Goal: Task Accomplishment & Management: Use online tool/utility

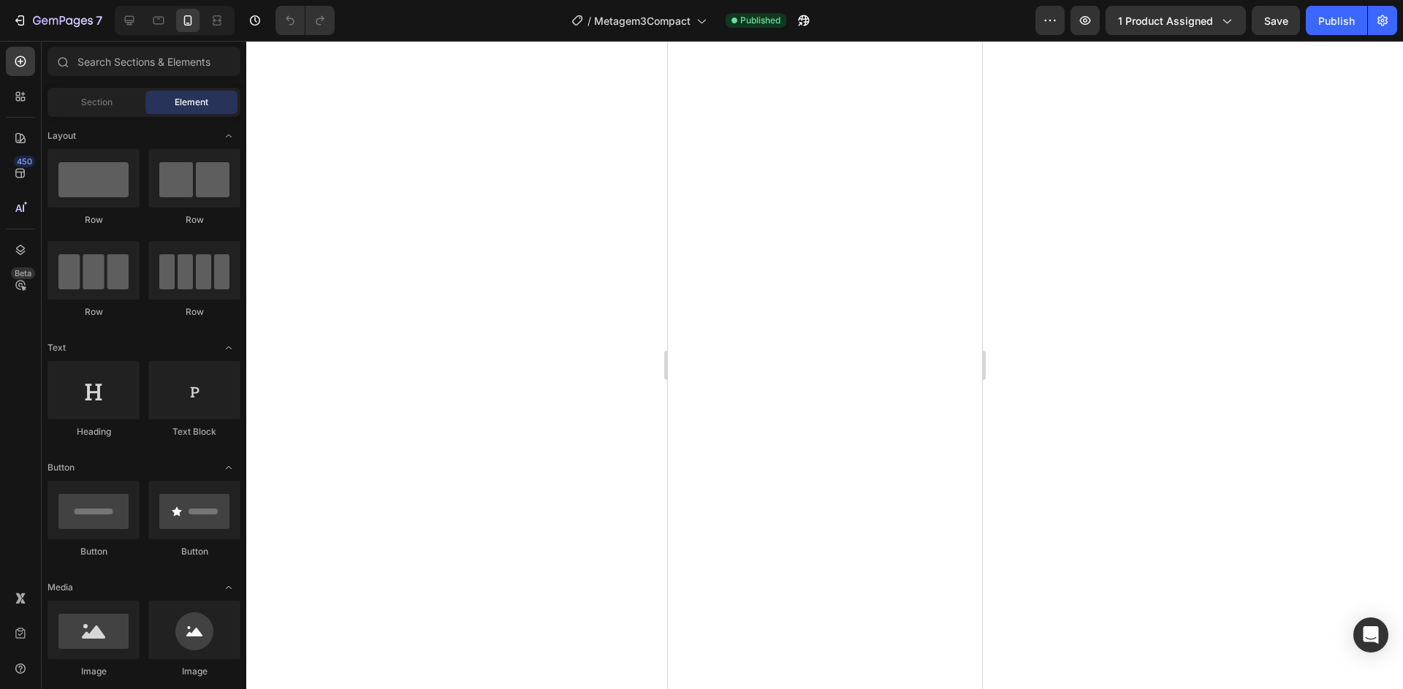
select select "50x83x15 cm"
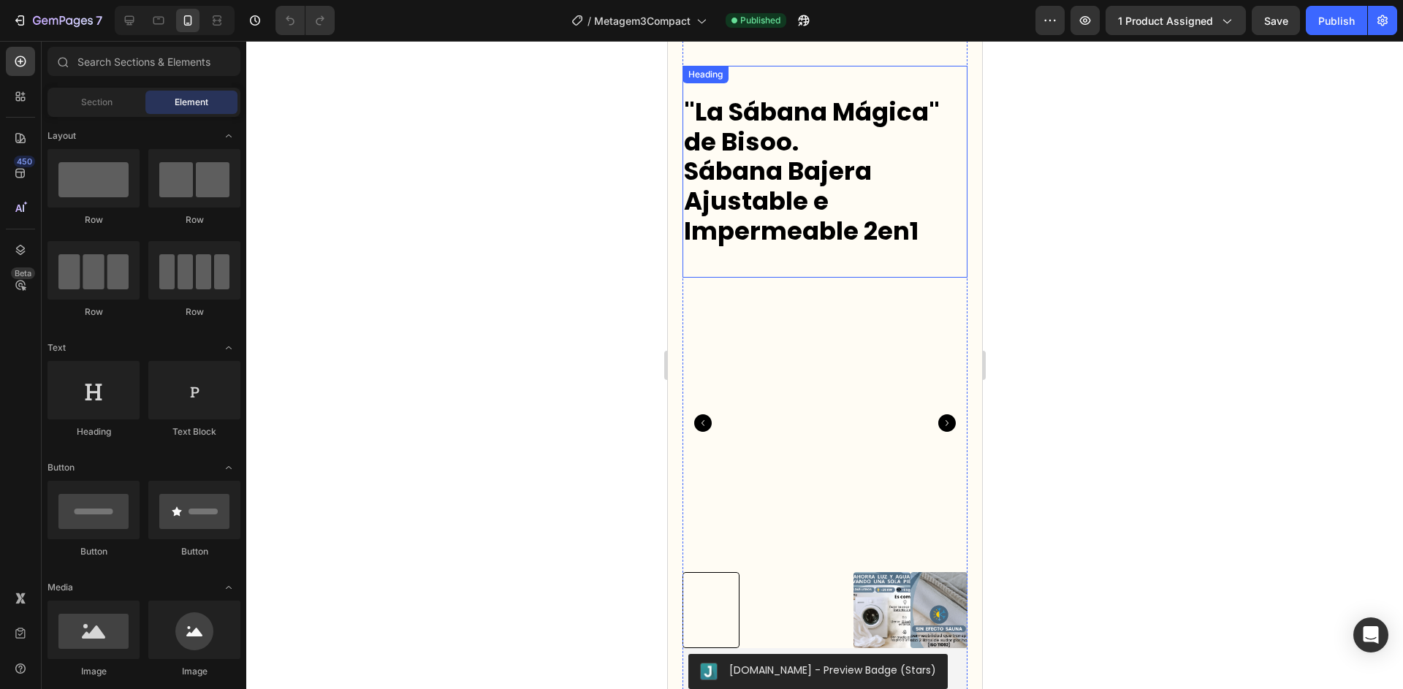
select select "50x83x15 cm"
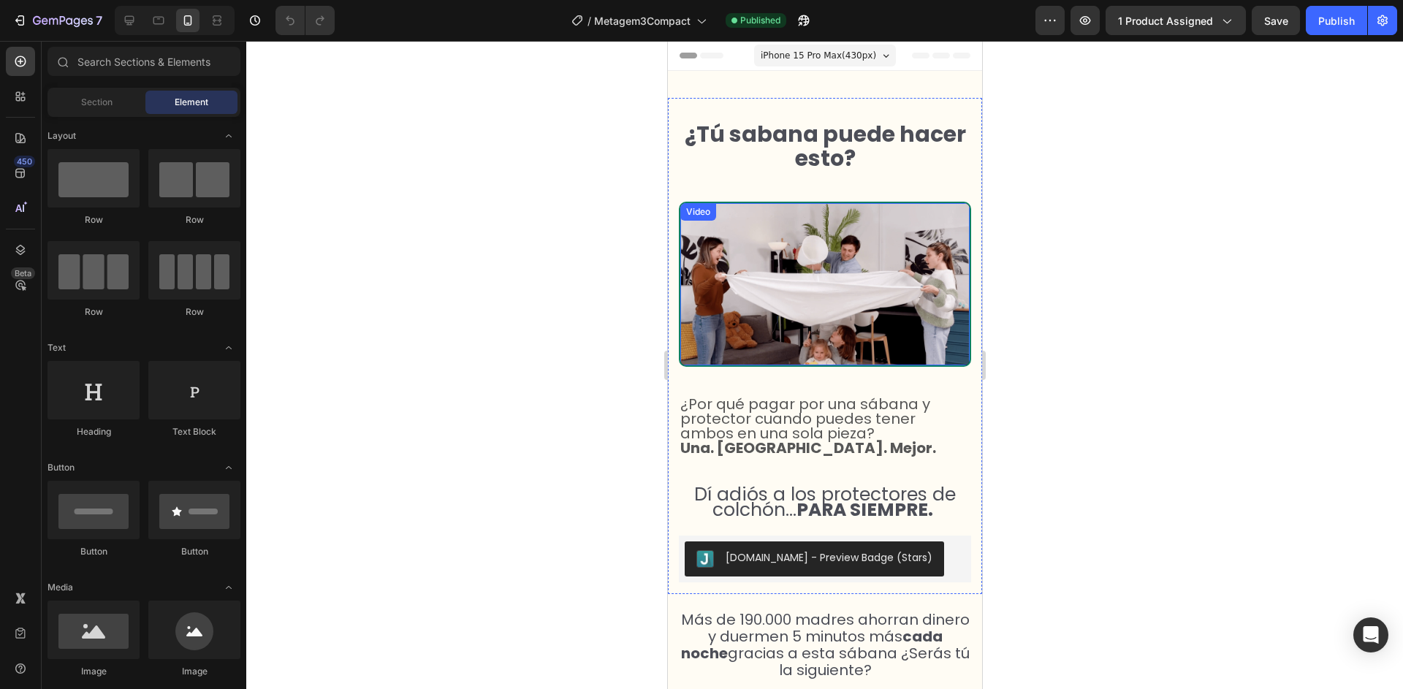
select select "50x83x15 cm"
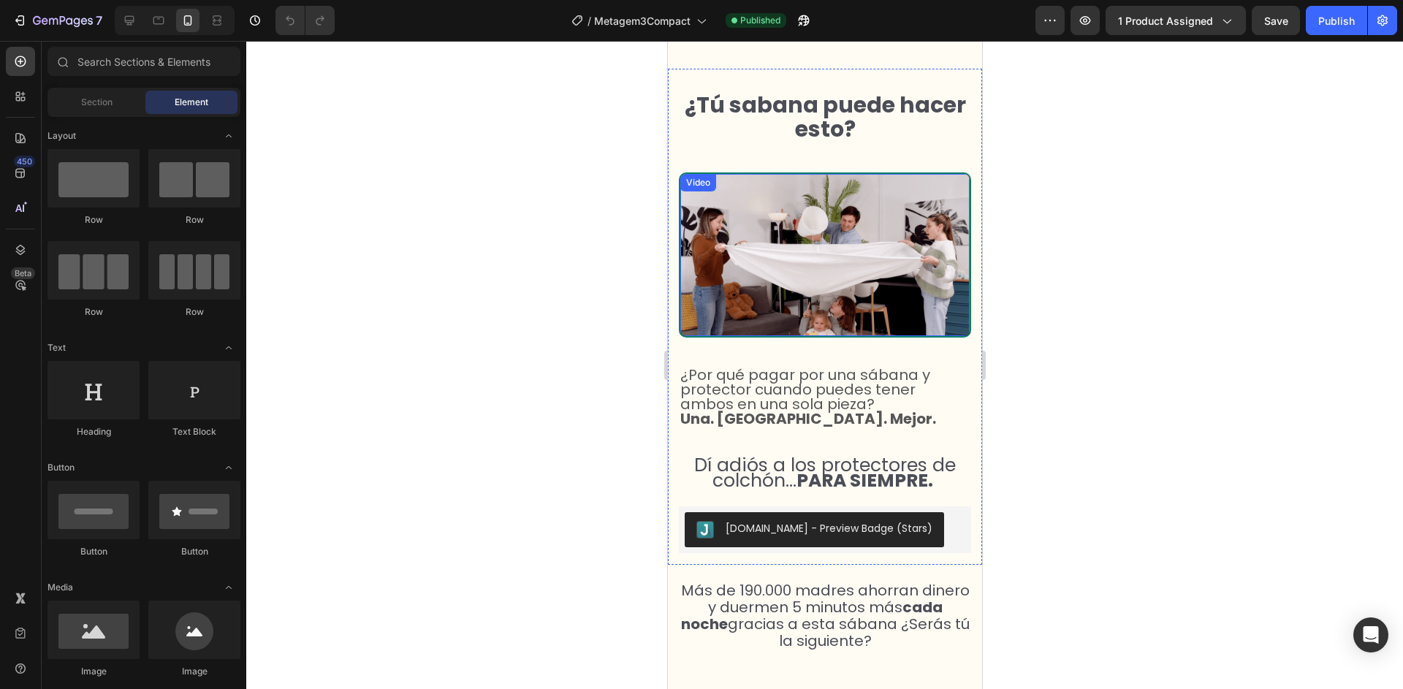
select select "50x83x15 cm"
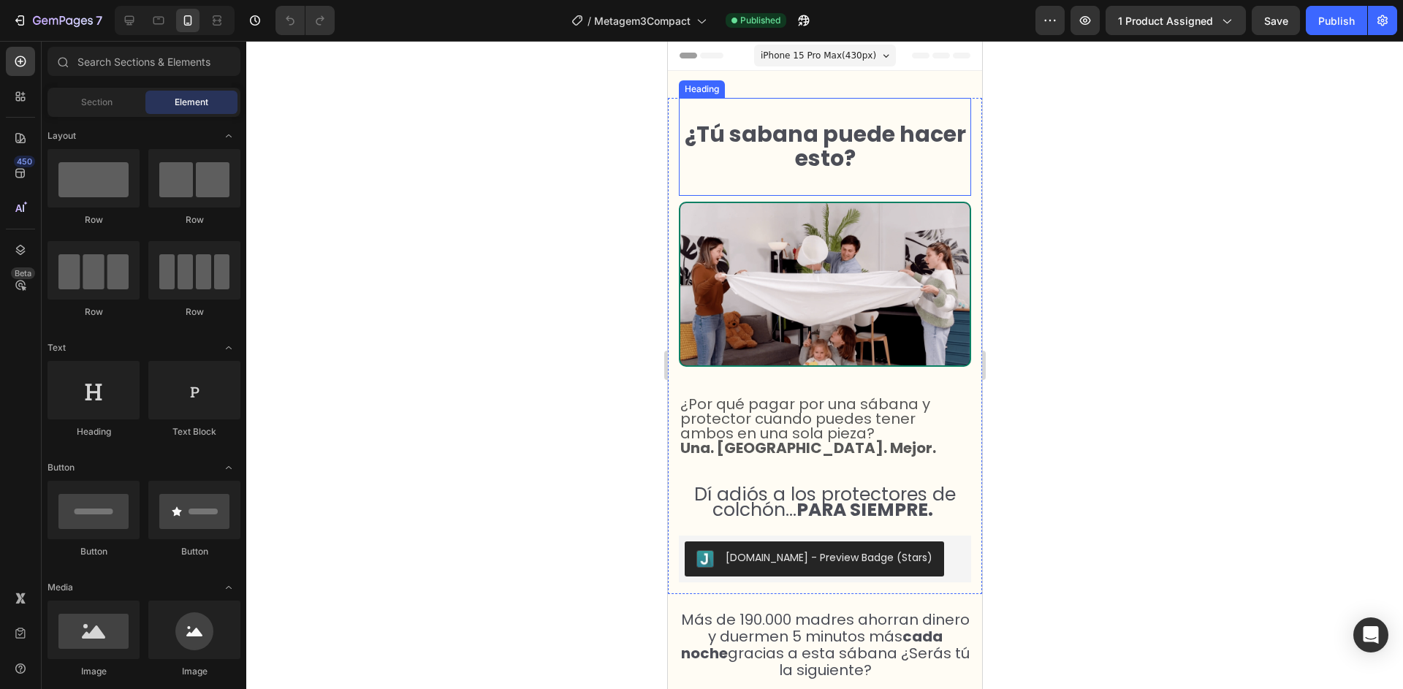
click at [784, 134] on strong "¿Tú sabana puede hacer esto?" at bounding box center [824, 146] width 281 height 56
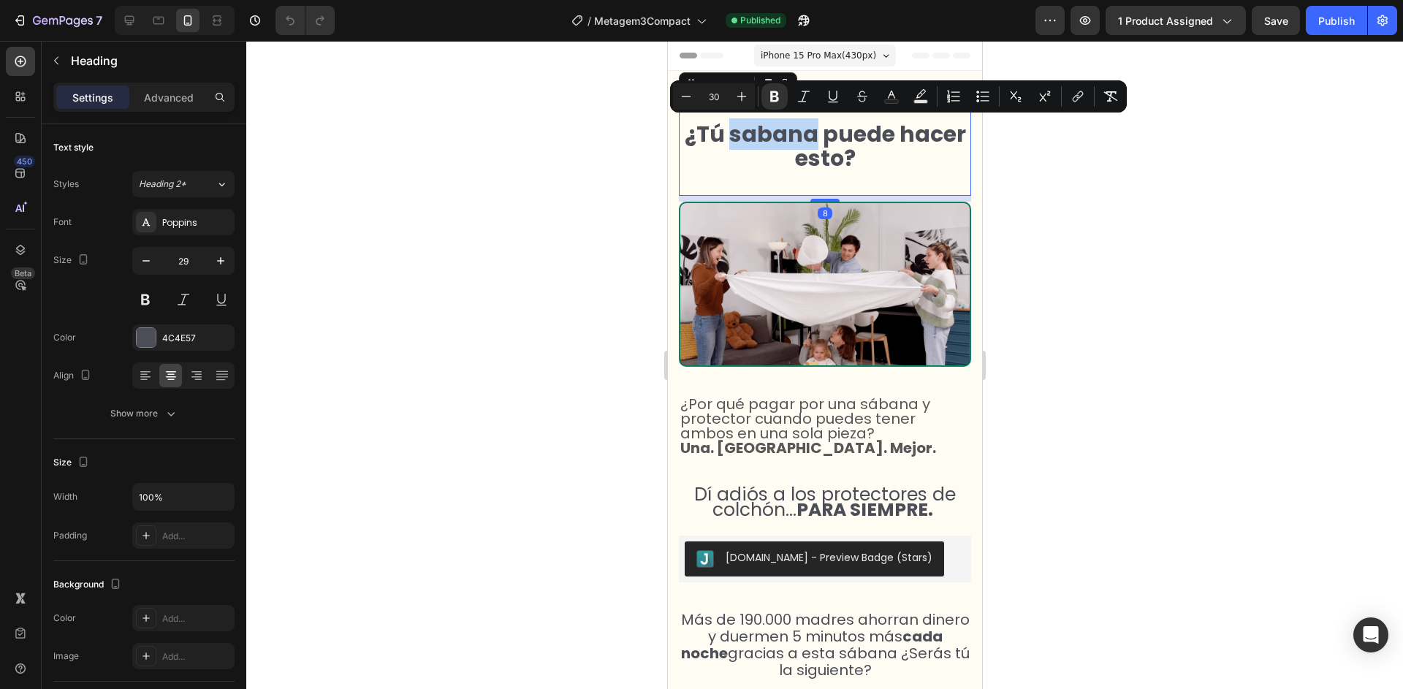
click at [751, 136] on strong "¿Tú sabana puede hacer esto?" at bounding box center [824, 146] width 281 height 56
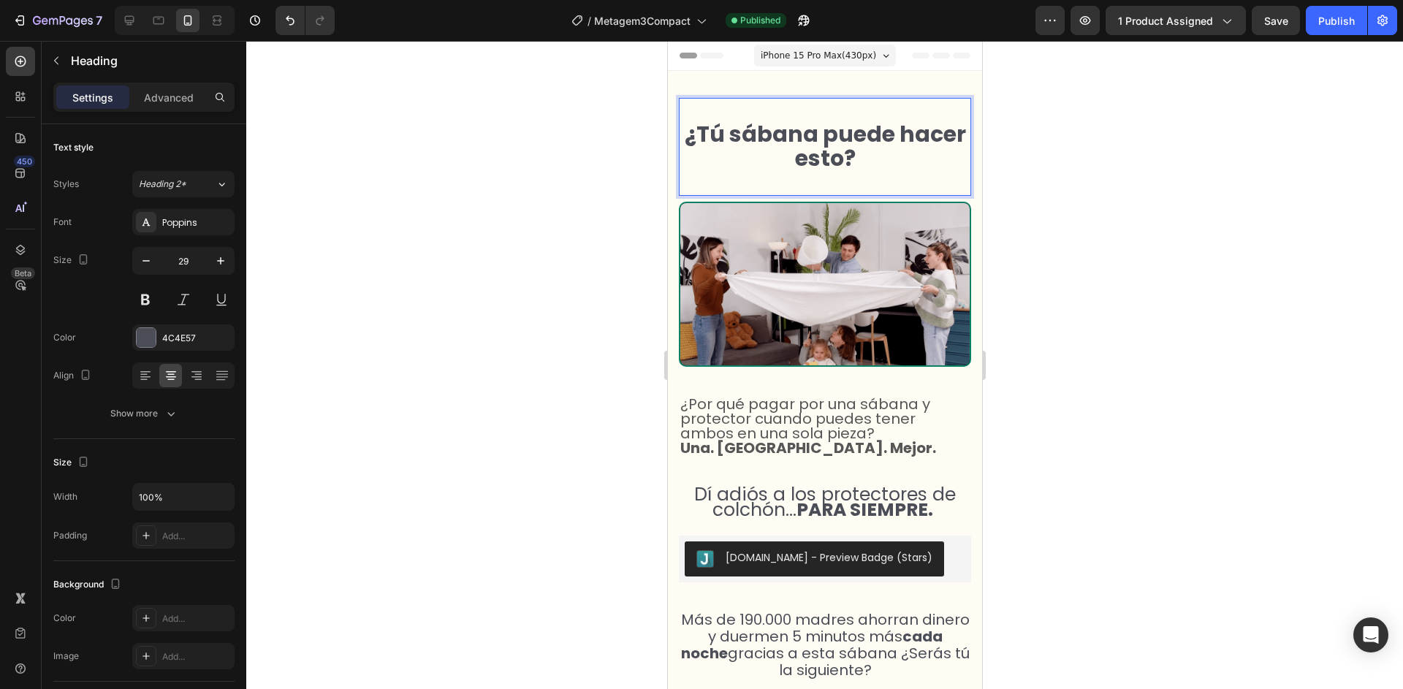
click at [1020, 193] on div at bounding box center [824, 365] width 1156 height 648
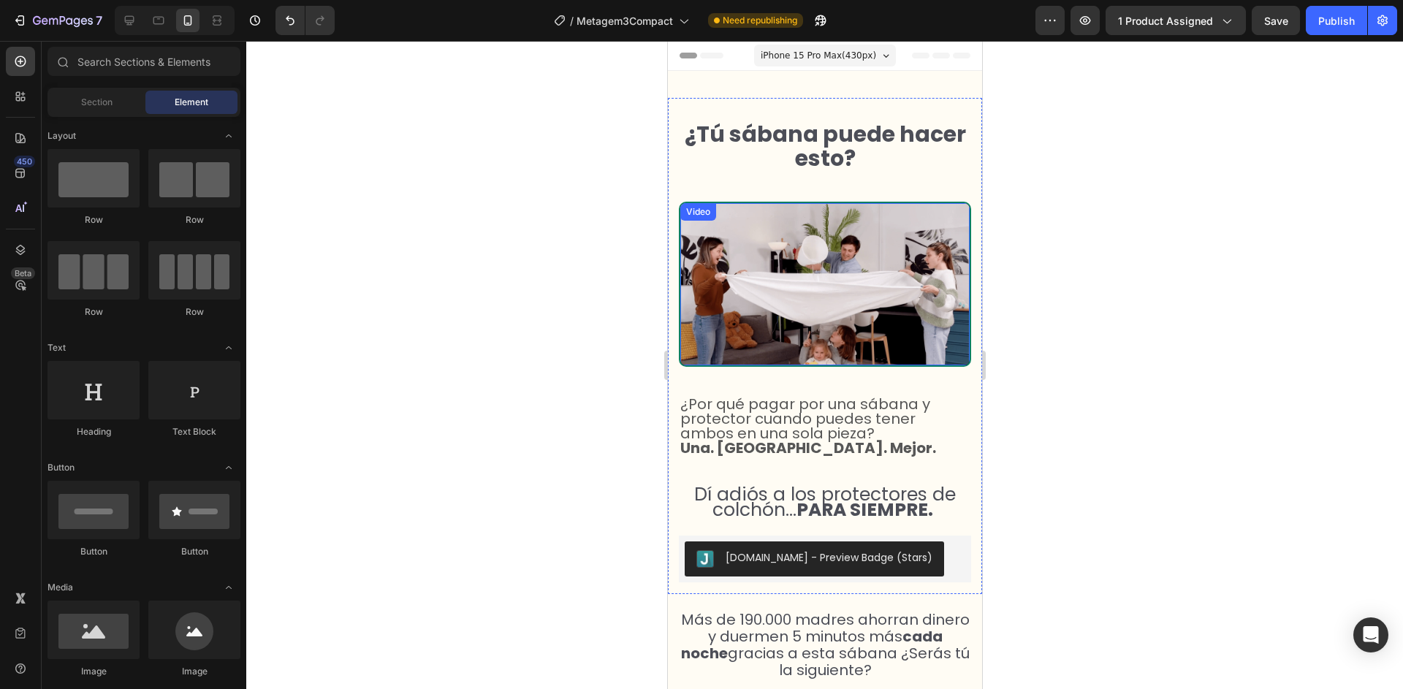
select select "50x83x15 cm"
click at [722, 118] on strong "¿Tú sábana puede hacer esto?" at bounding box center [824, 146] width 281 height 56
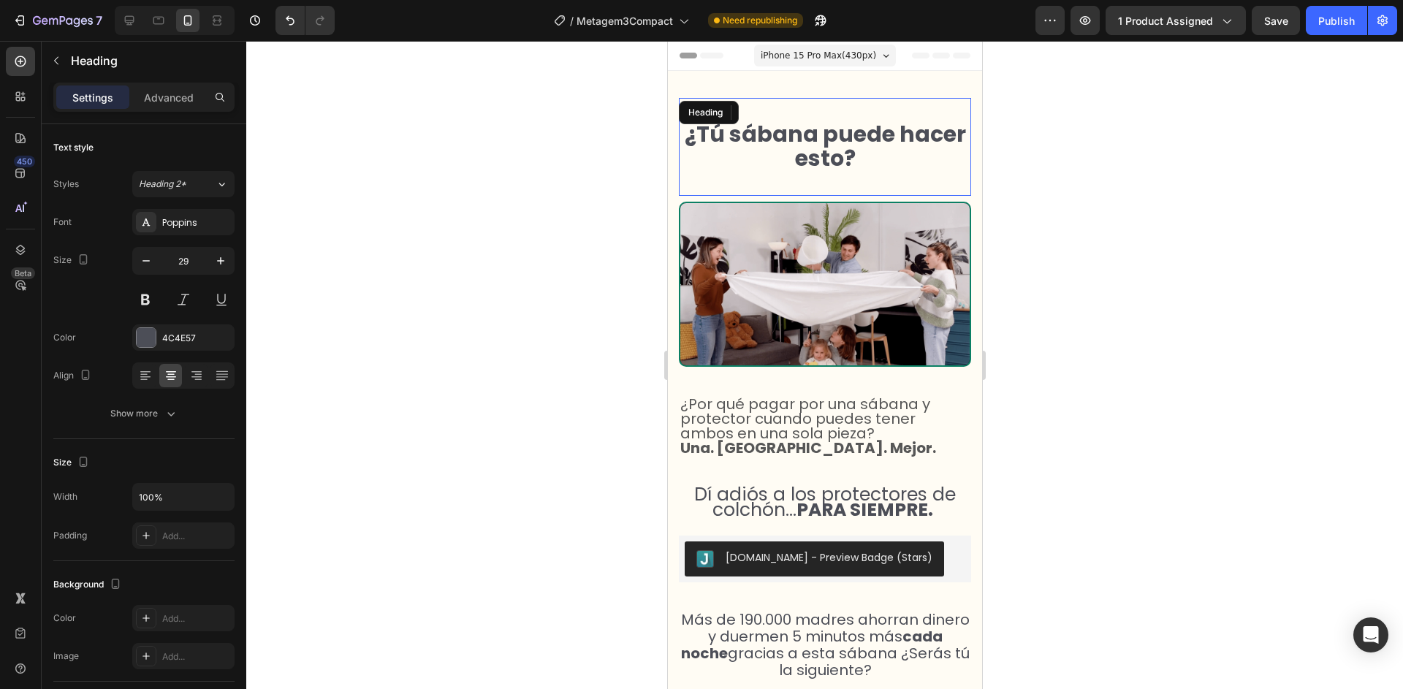
drag, startPoint x: 722, startPoint y: 86, endPoint x: 731, endPoint y: 87, distance: 8.8
click at [723, 118] on strong "¿Tú sábana puede hacer esto?" at bounding box center [824, 146] width 281 height 56
click at [722, 118] on strong "¿Tú sábana puede hacer esto?" at bounding box center [824, 146] width 281 height 56
click at [723, 118] on strong "¿Tú sábana puede hacer esto?" at bounding box center [824, 146] width 281 height 56
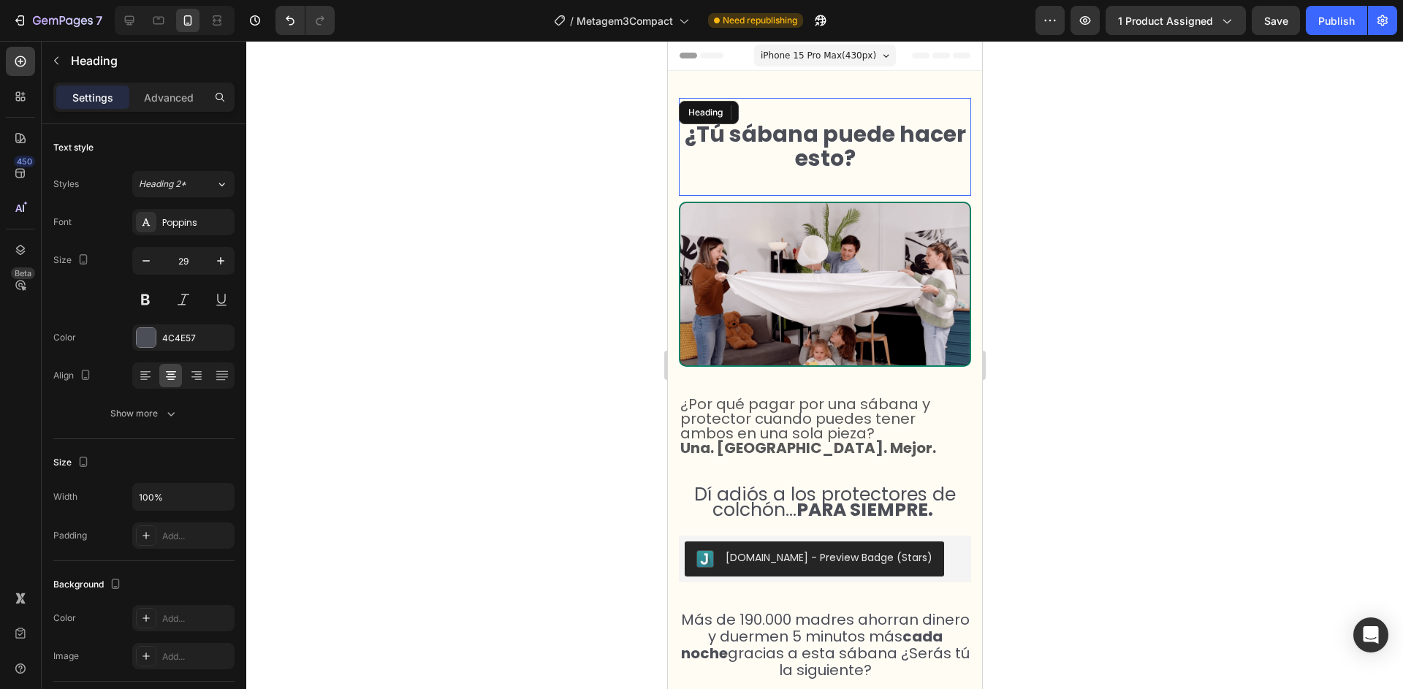
click at [723, 118] on strong "¿Tú sábana puede hacer esto?" at bounding box center [824, 146] width 281 height 56
click at [731, 118] on strong "¿Tú sábana puede hacer esto?" at bounding box center [824, 146] width 281 height 56
click at [718, 118] on strong "¿Tú sábana puede hacer esto?" at bounding box center [824, 146] width 281 height 56
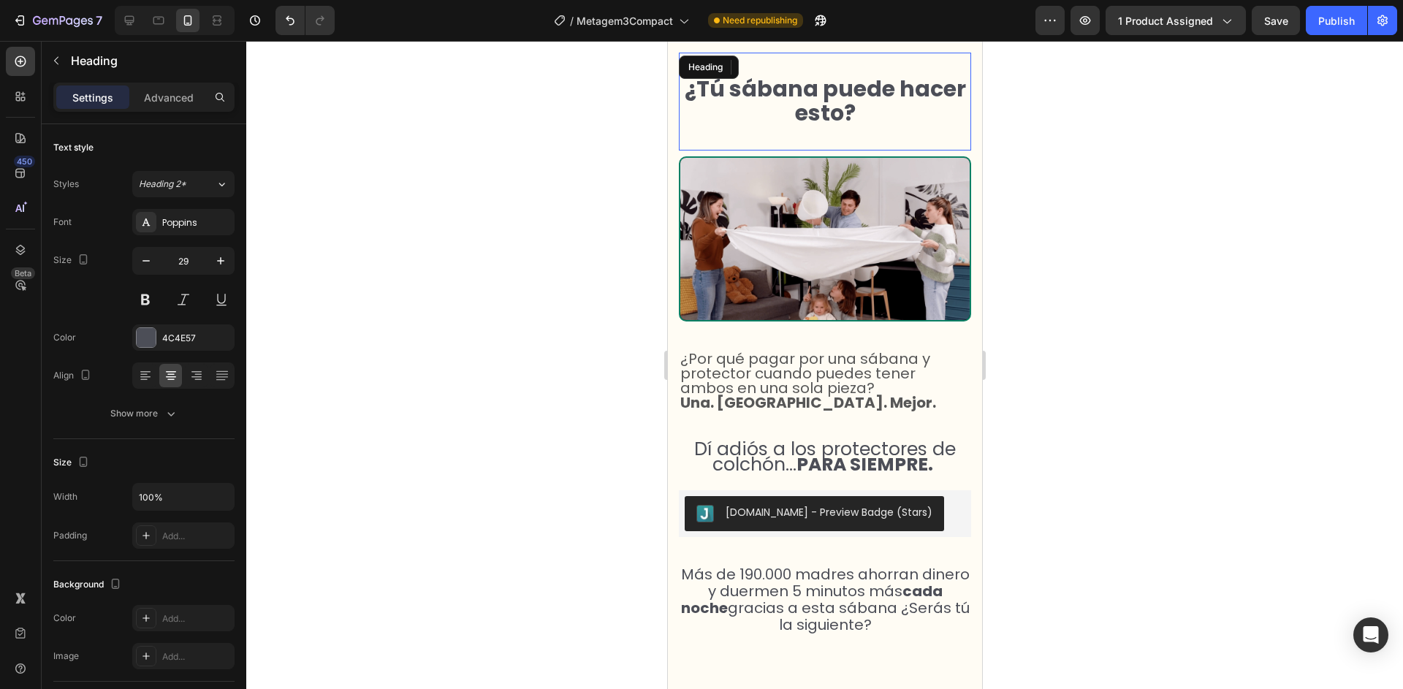
click at [718, 88] on strong "¿Tú sábana puede hacer esto?" at bounding box center [824, 101] width 281 height 56
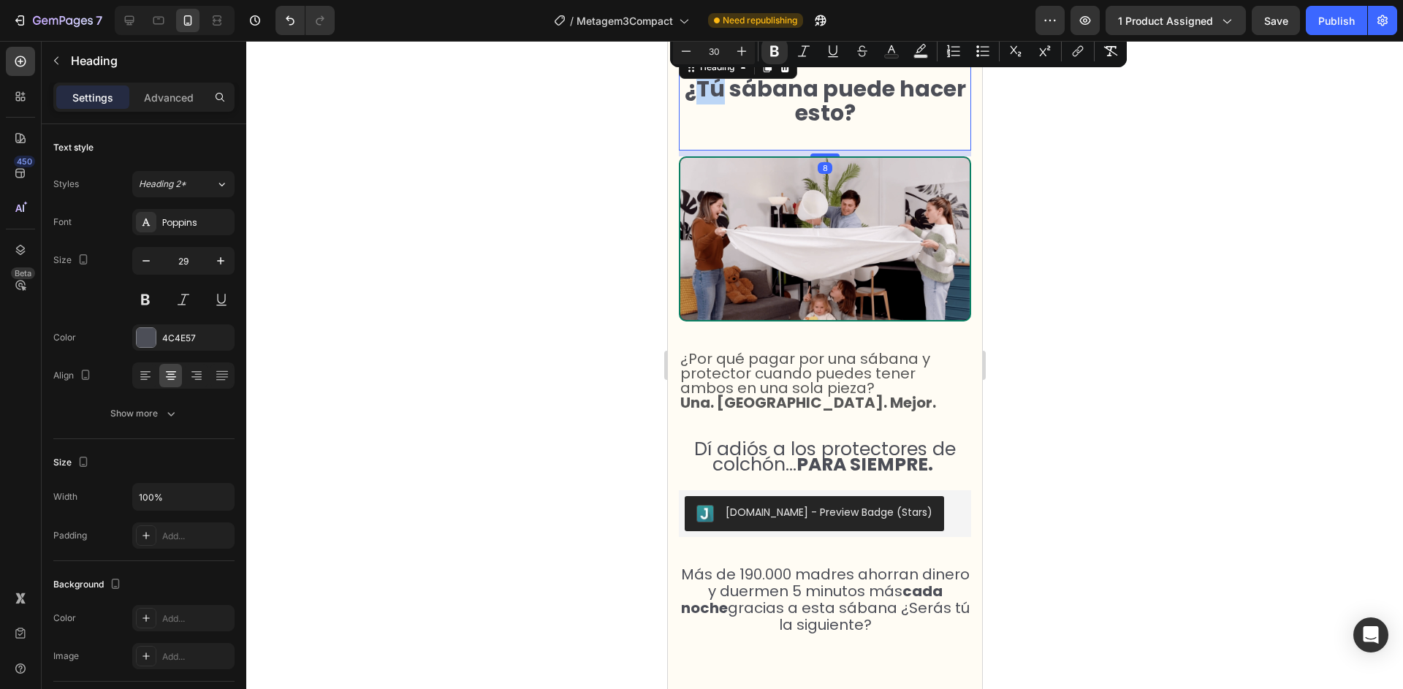
click at [722, 88] on strong "¿Tú sábana puede hacer esto?" at bounding box center [824, 101] width 281 height 56
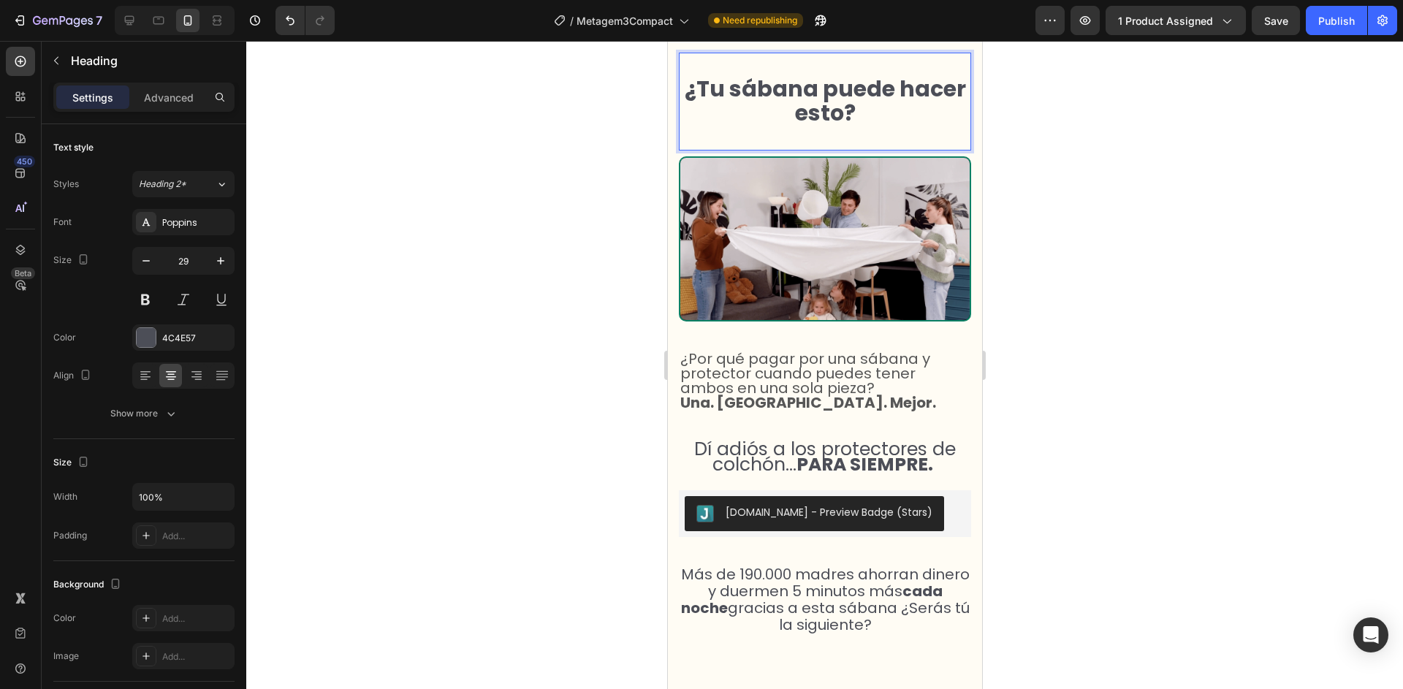
click at [598, 202] on div at bounding box center [824, 365] width 1156 height 648
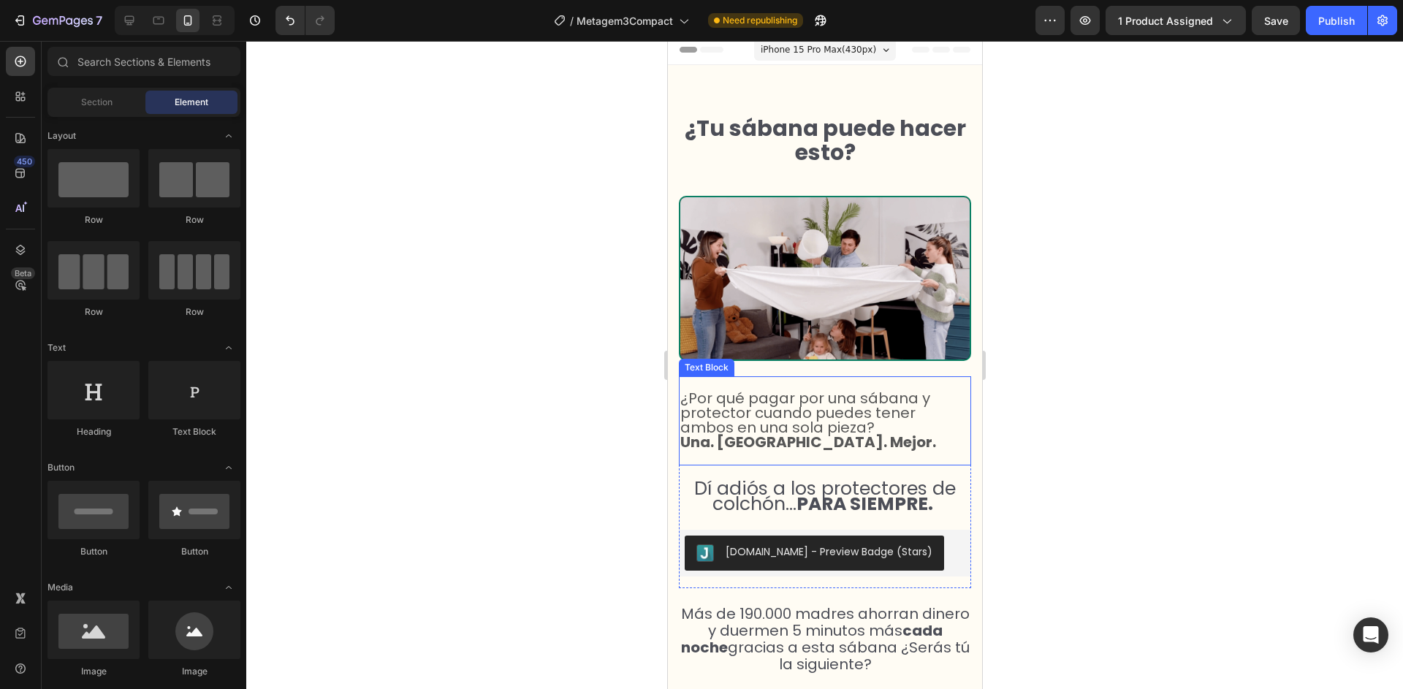
scroll to position [0, 0]
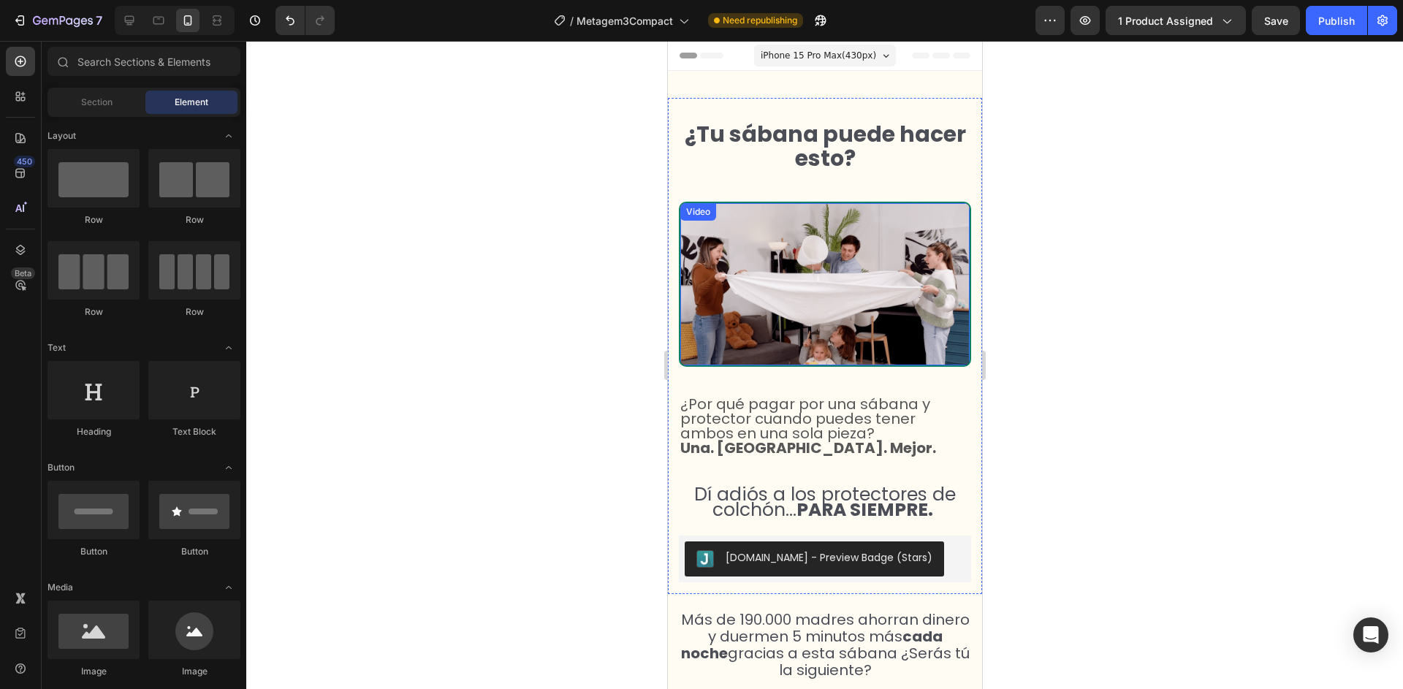
select select "50x83x15 cm"
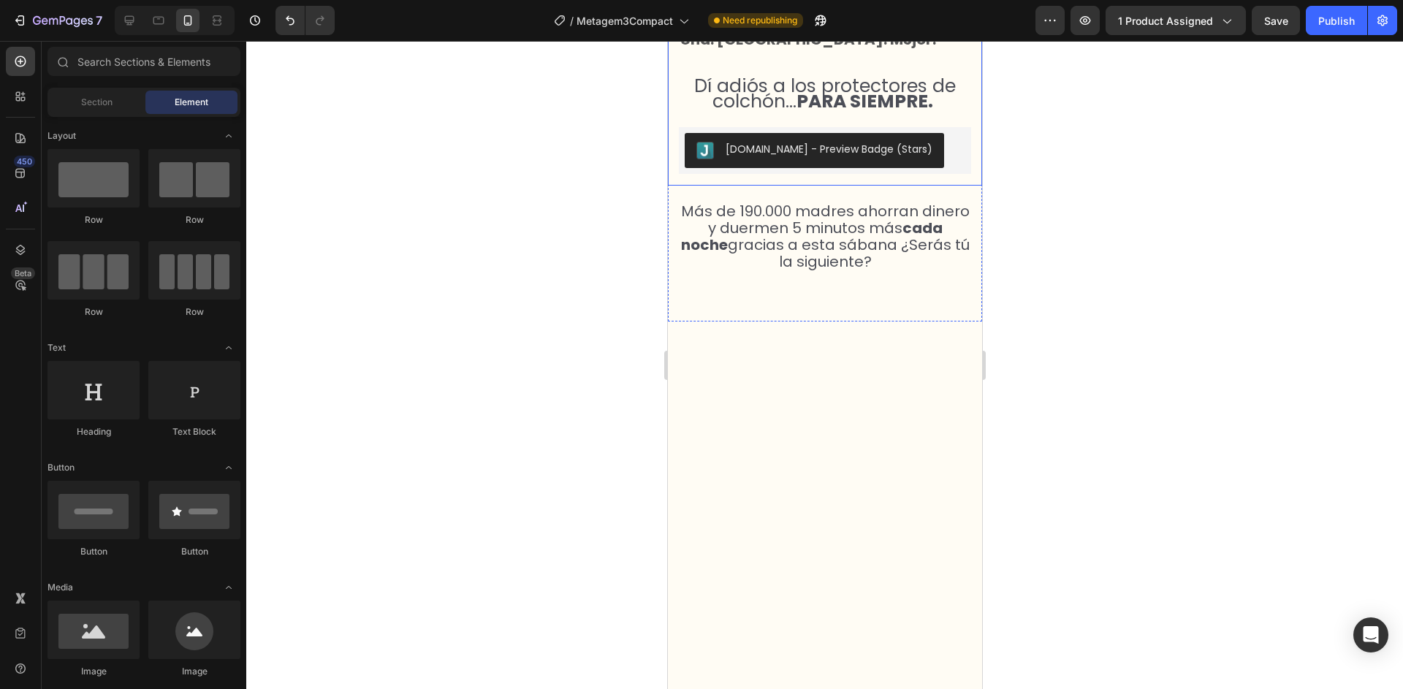
select select "50x83x15 cm"
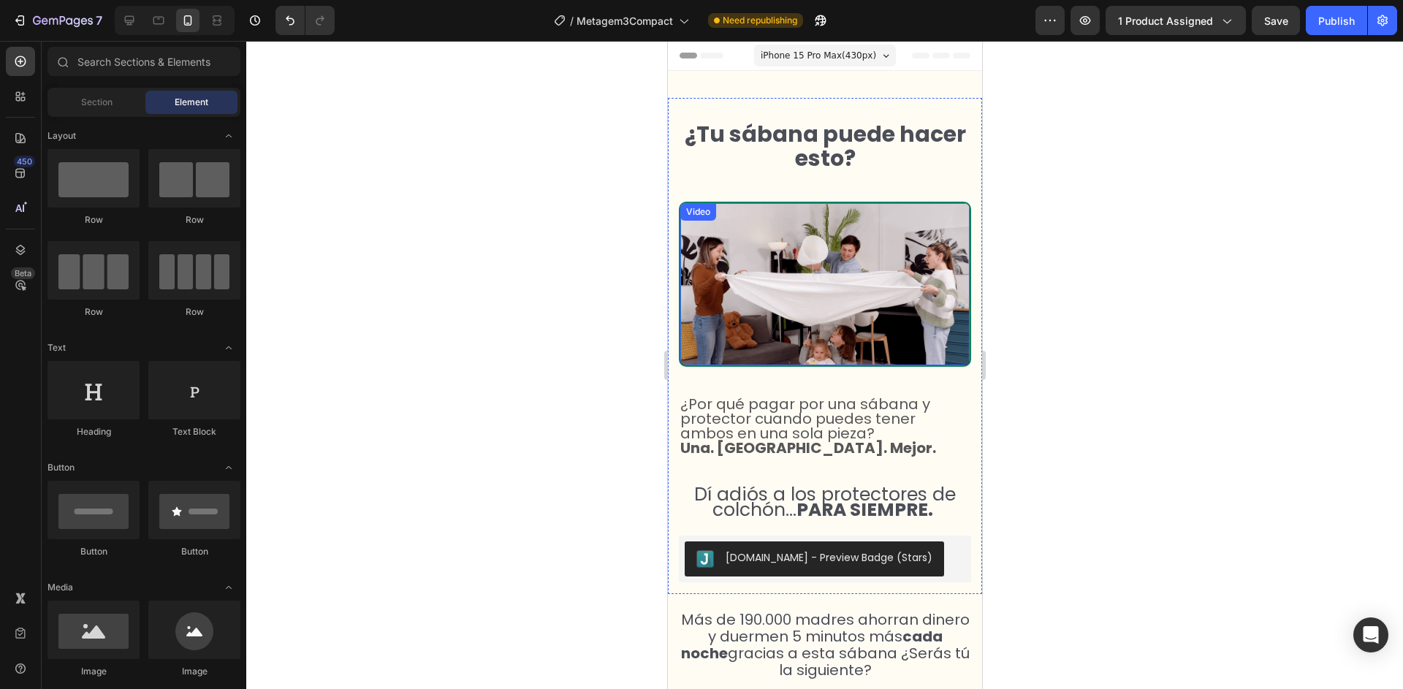
scroll to position [31, 0]
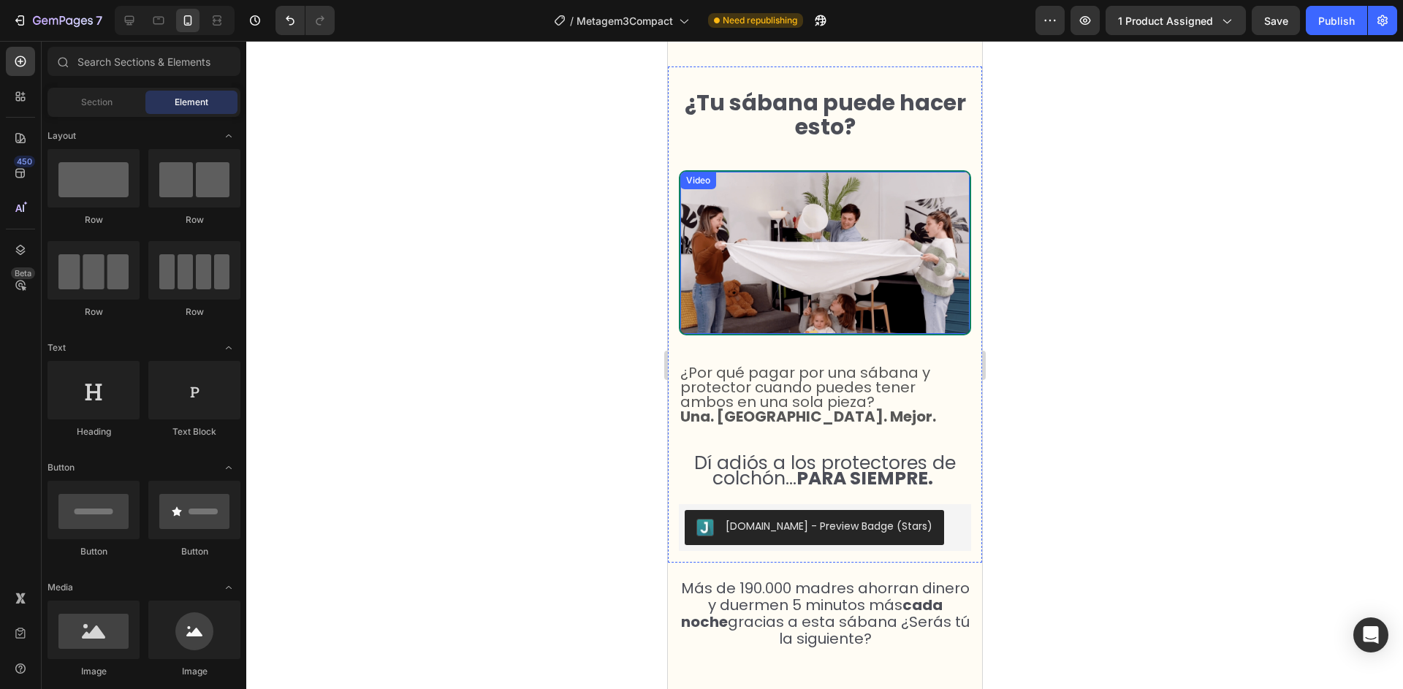
select select "50x83x15 cm"
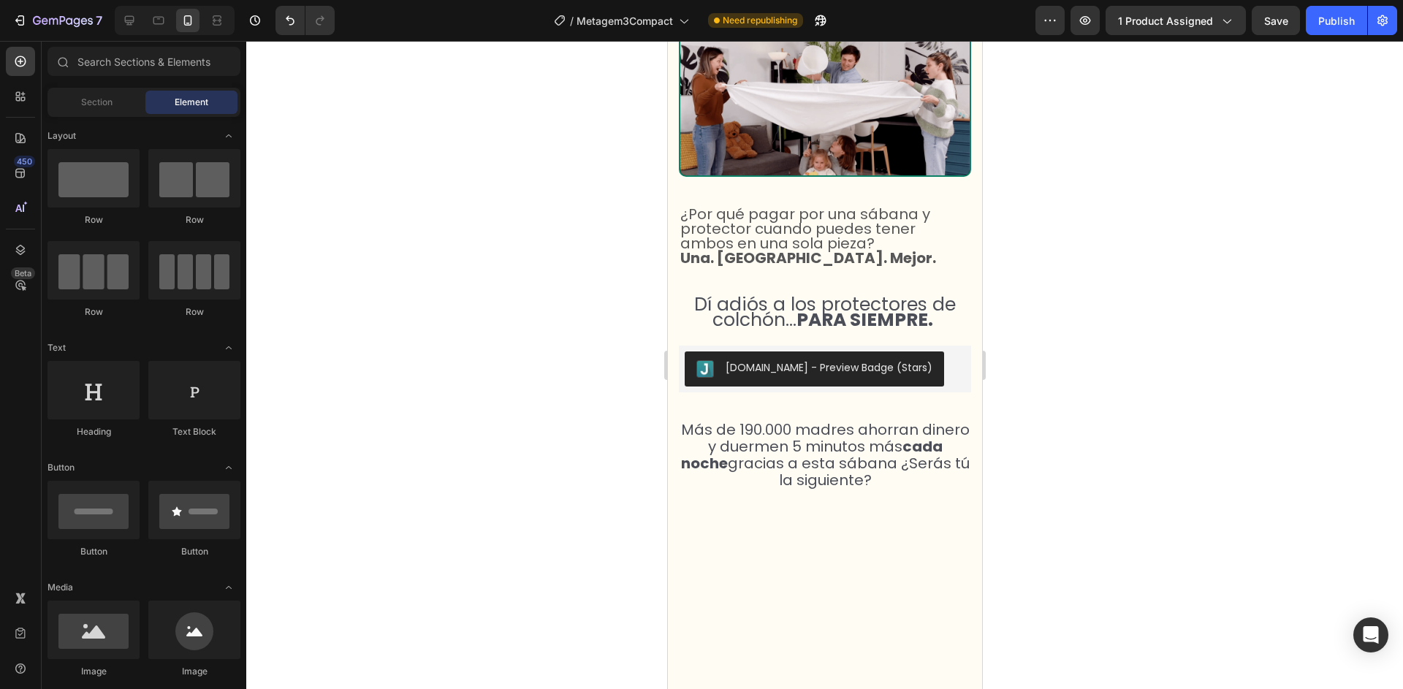
scroll to position [0, 0]
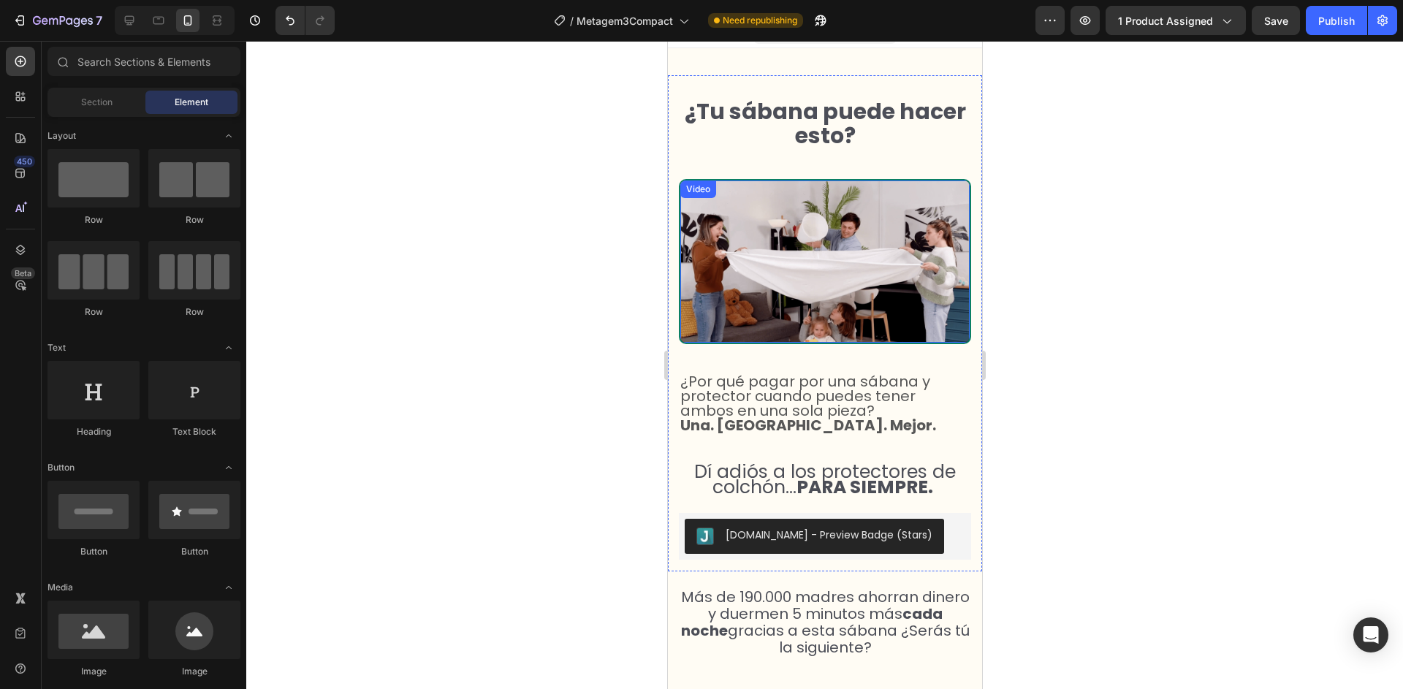
select select "50x83x15 cm"
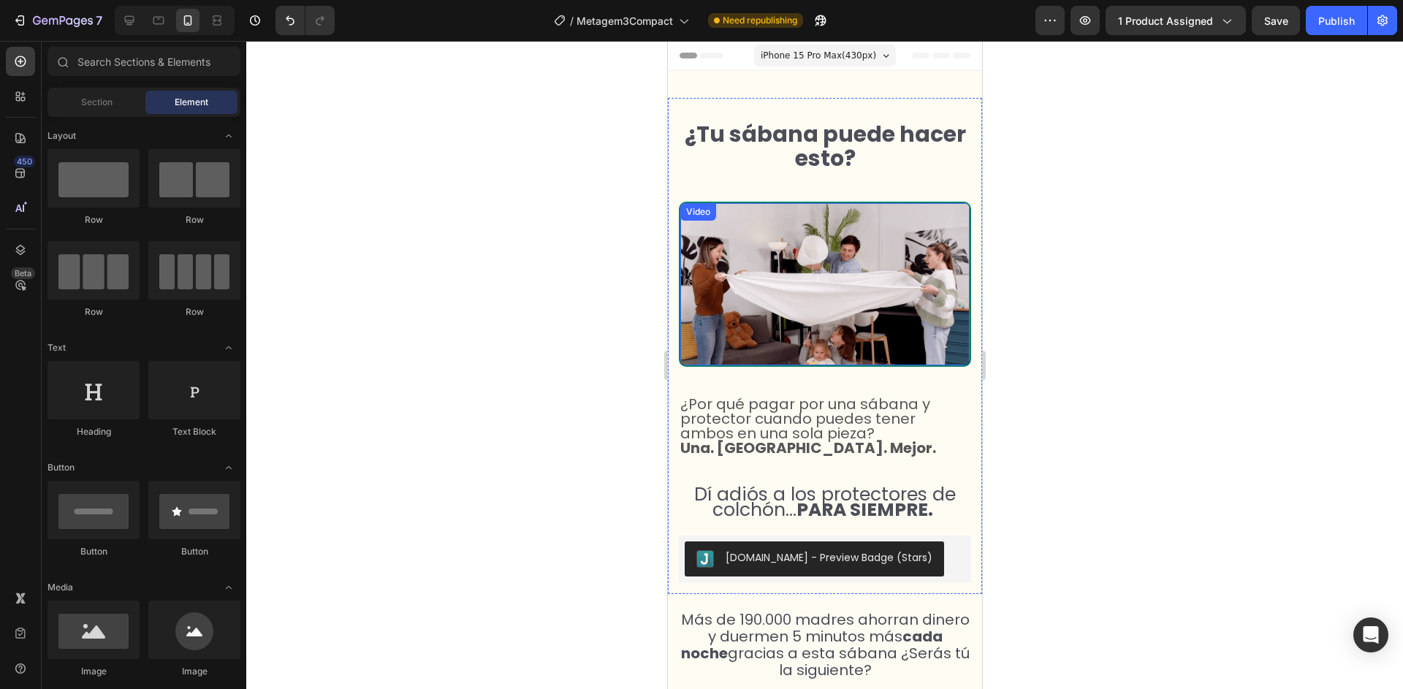
scroll to position [20, 0]
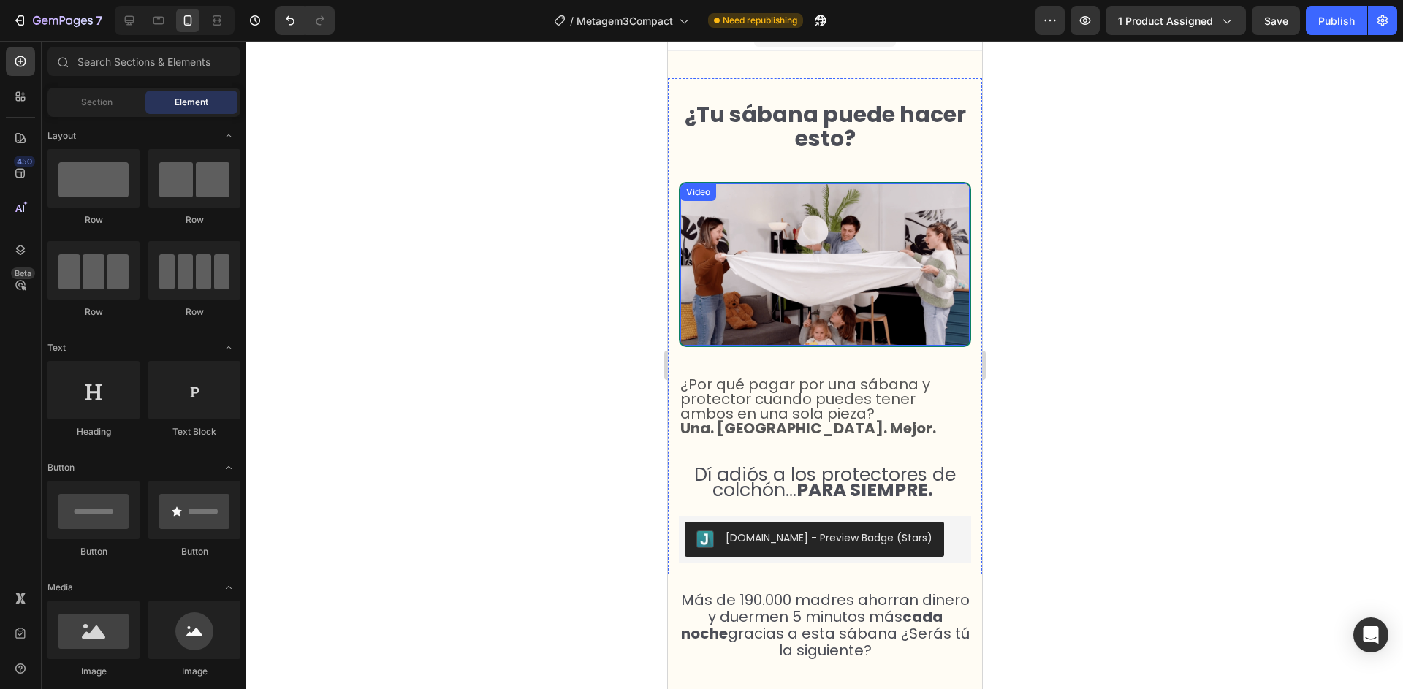
select select "50x83x15 cm"
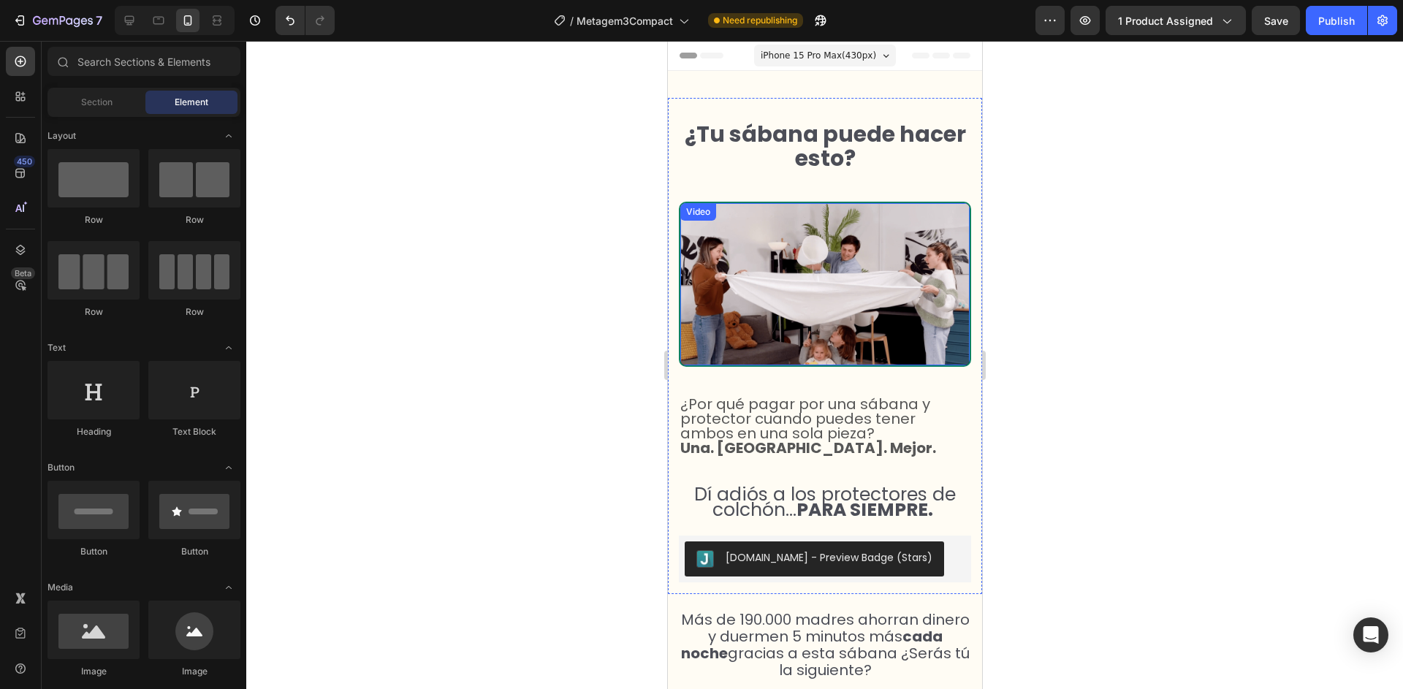
scroll to position [23, 0]
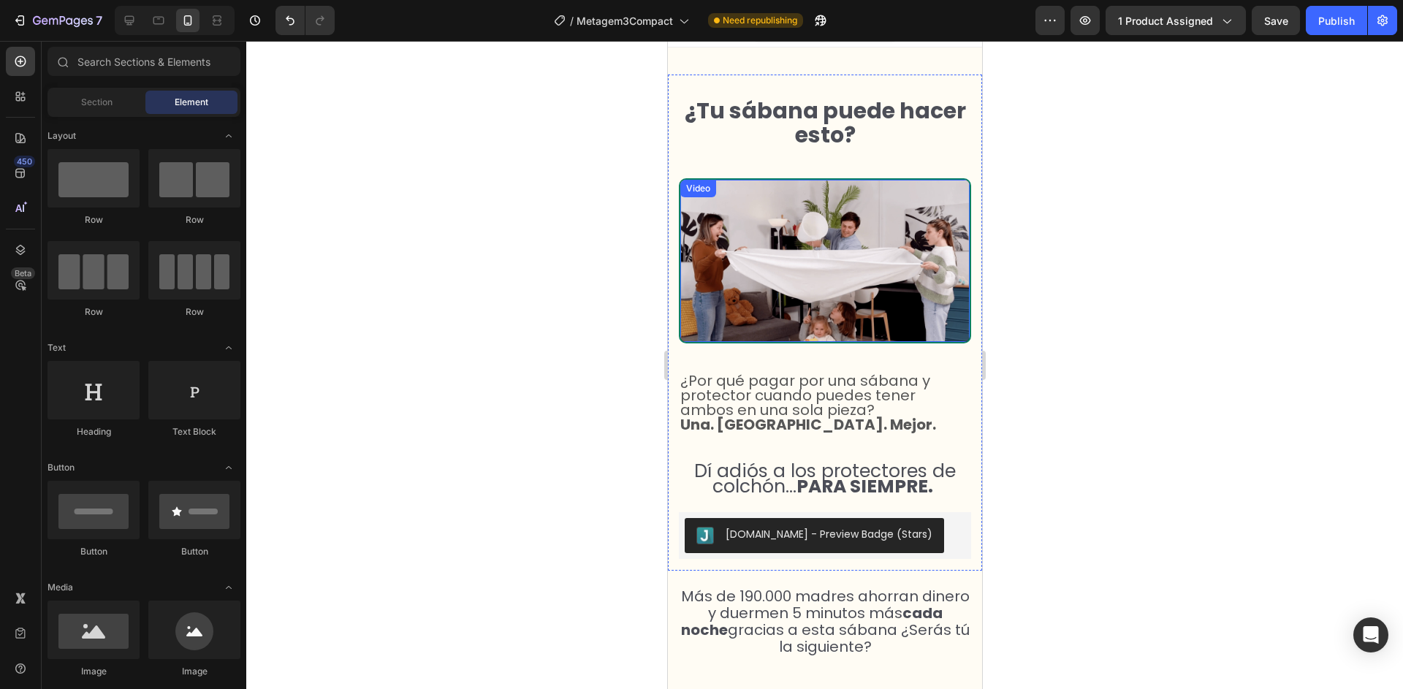
select select "50x83x15 cm"
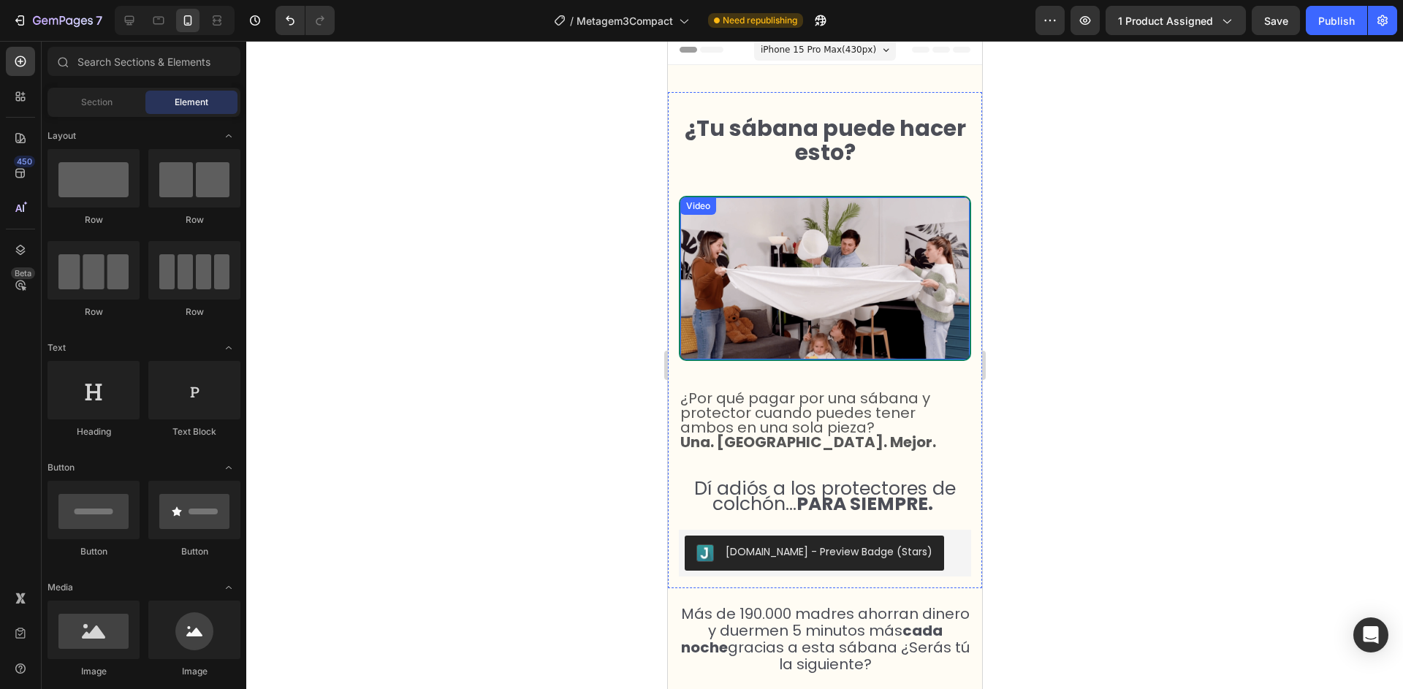
scroll to position [0, 0]
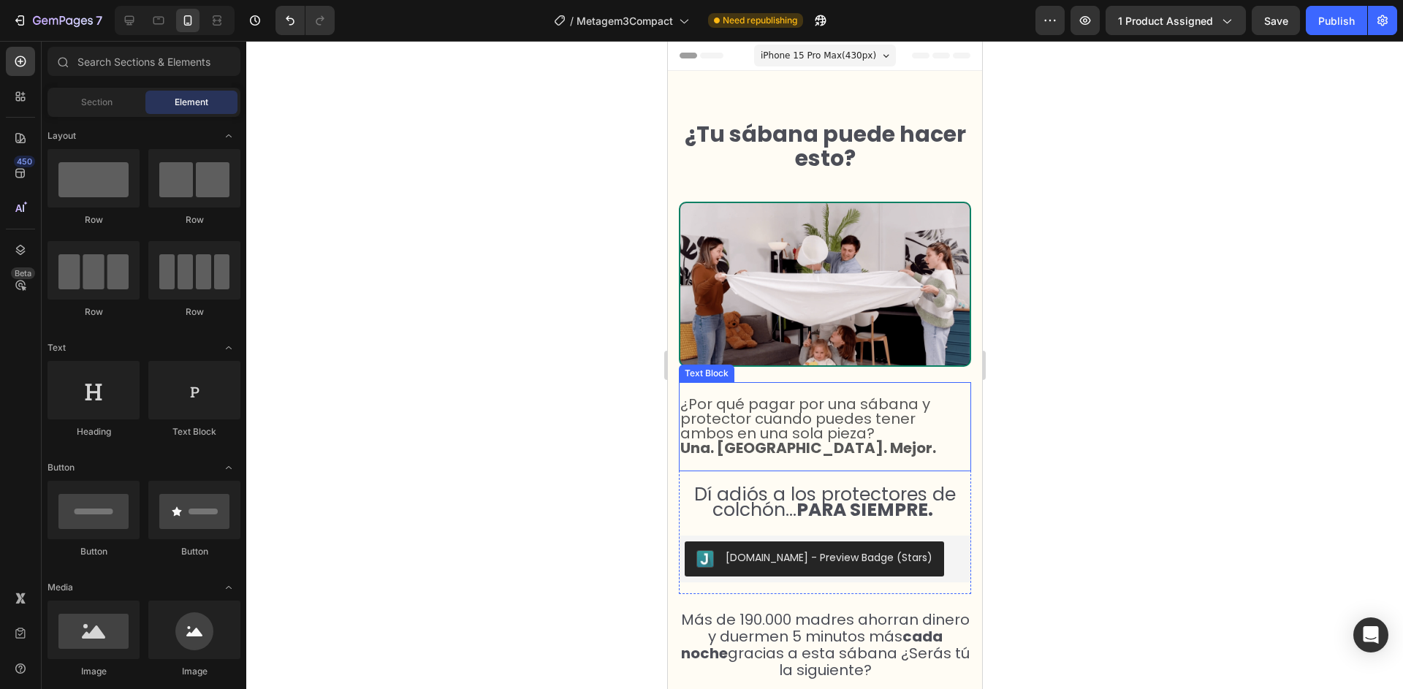
select select "50x83x15 cm"
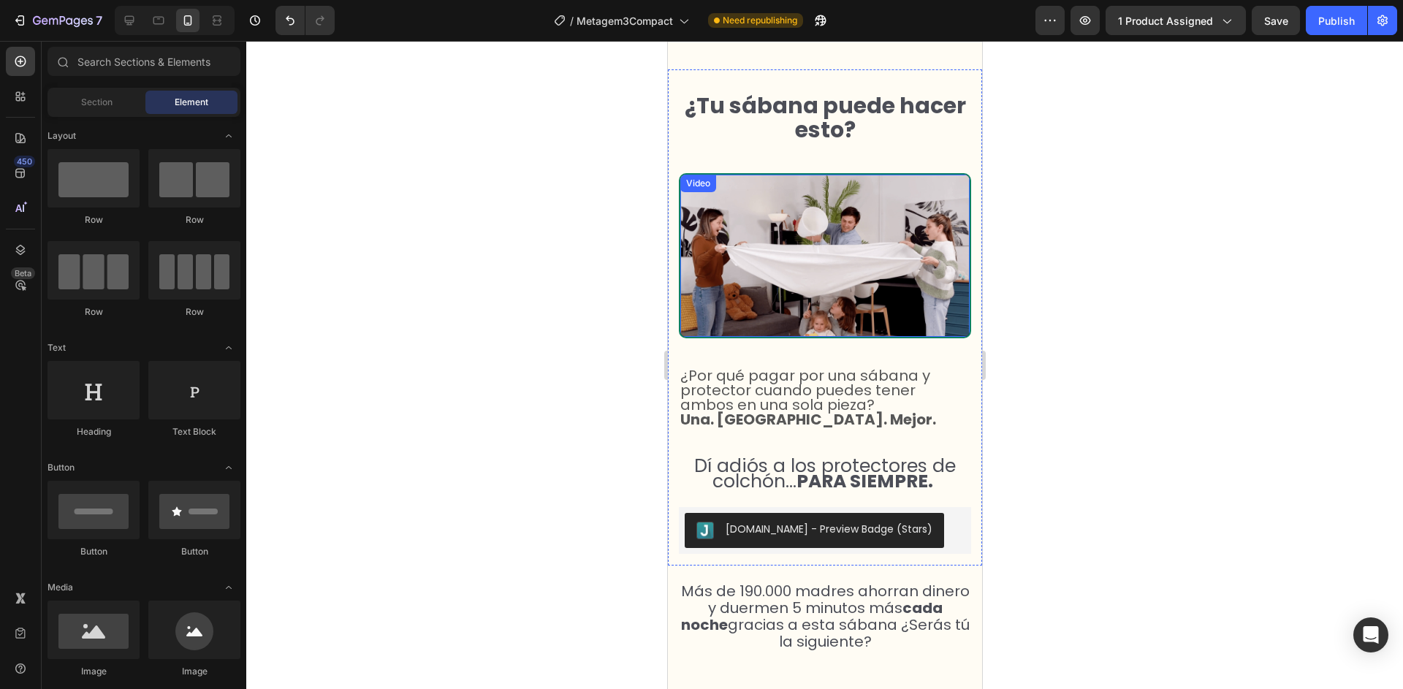
select select "50x83x15 cm"
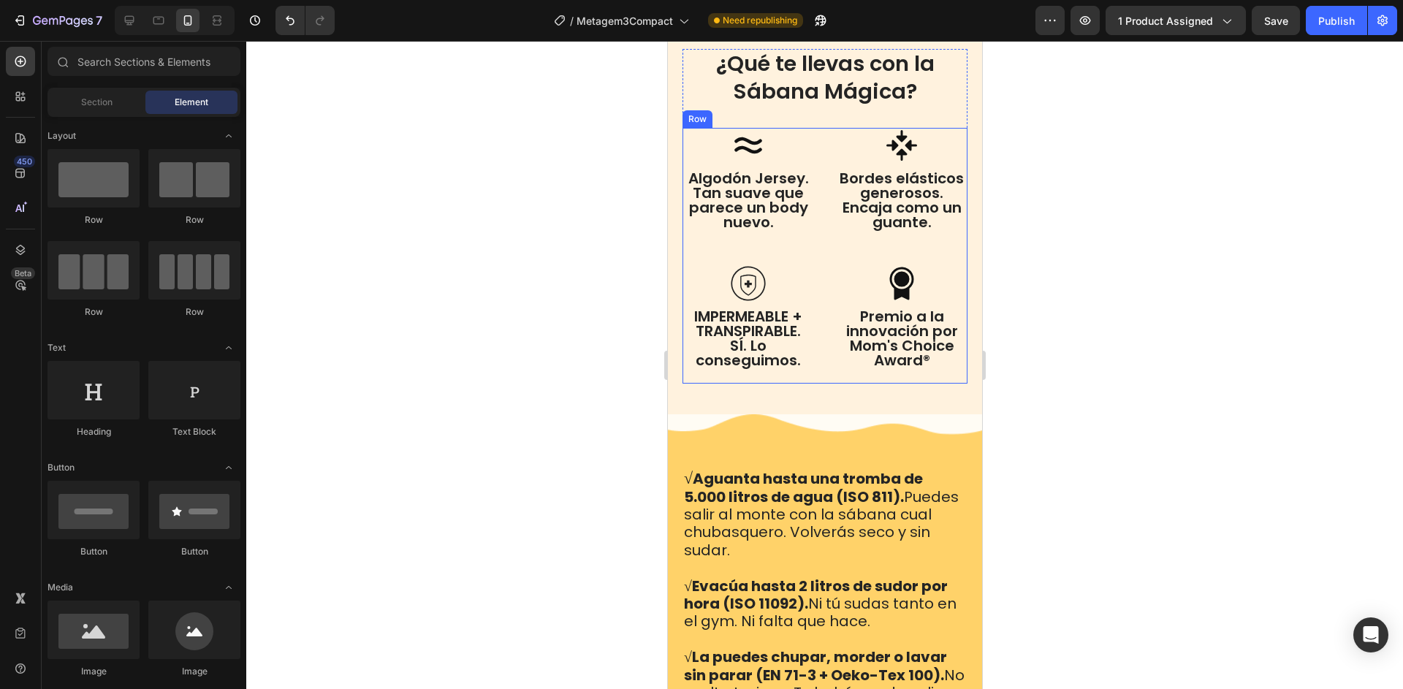
scroll to position [3099, 0]
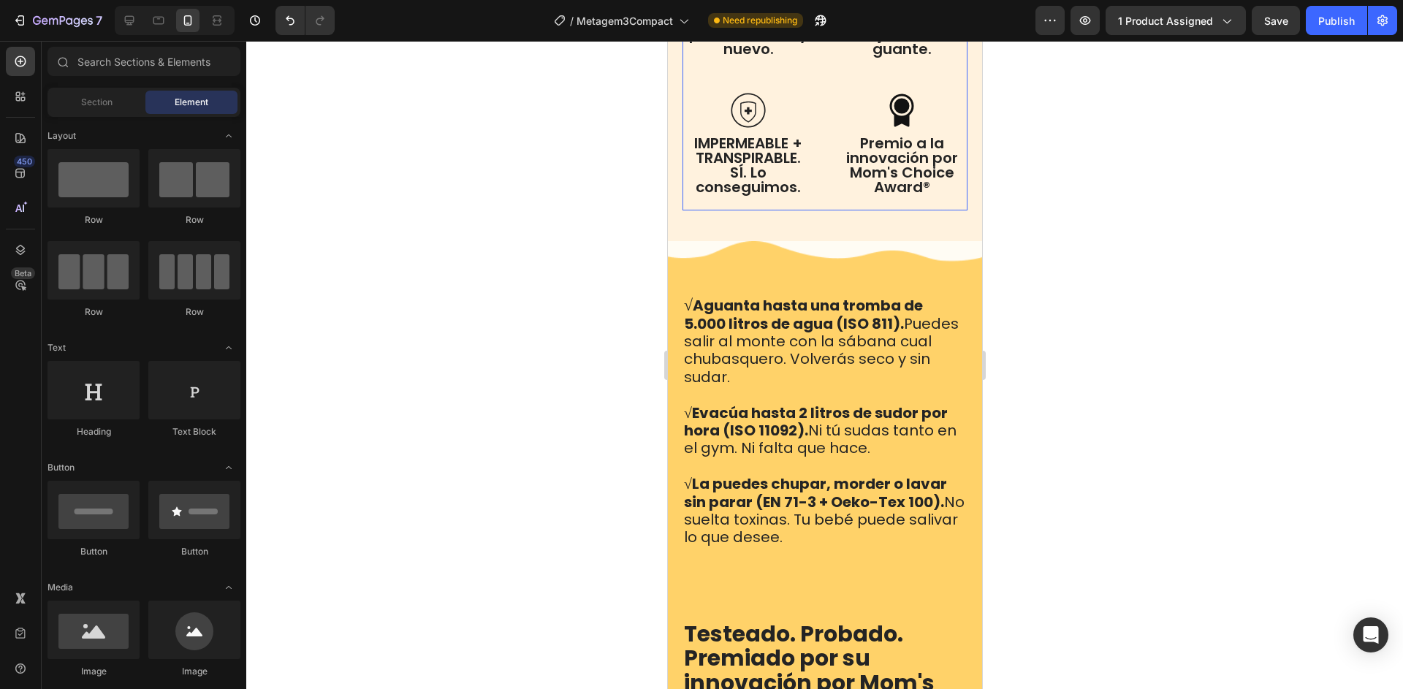
select select "50x83x15 cm"
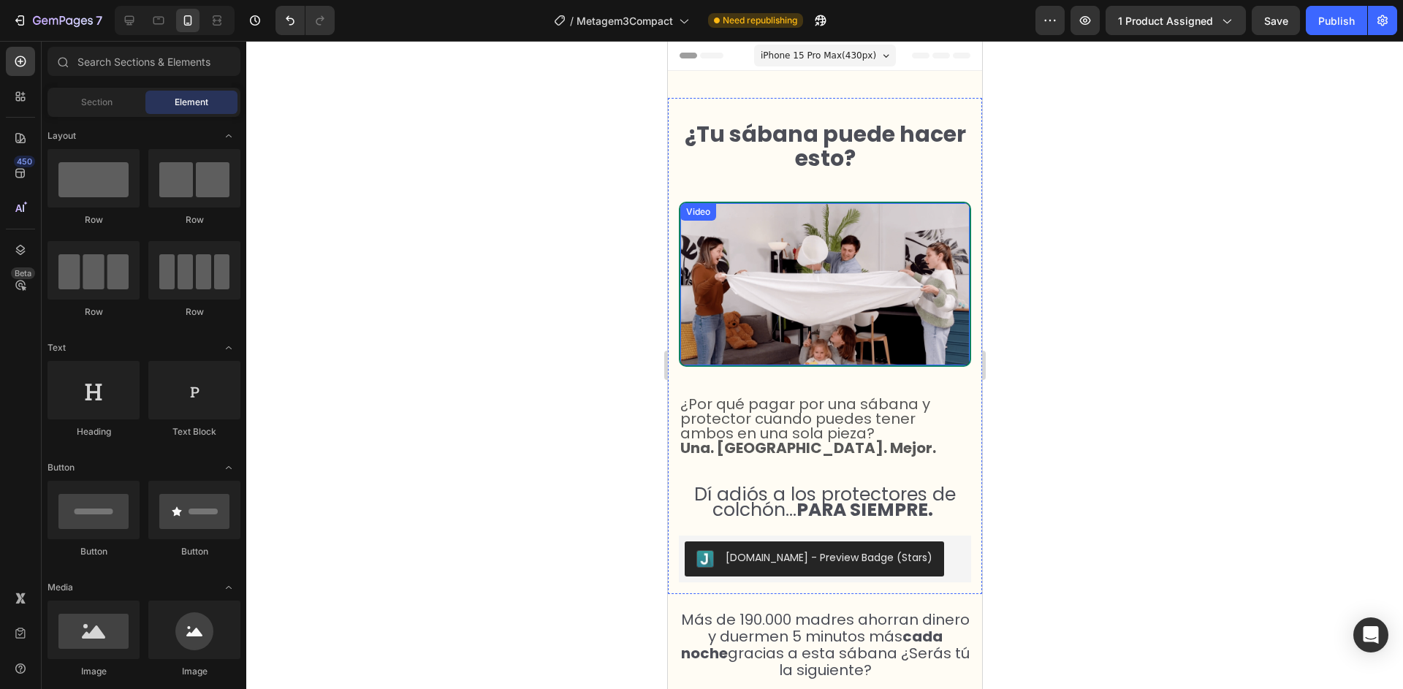
scroll to position [28, 0]
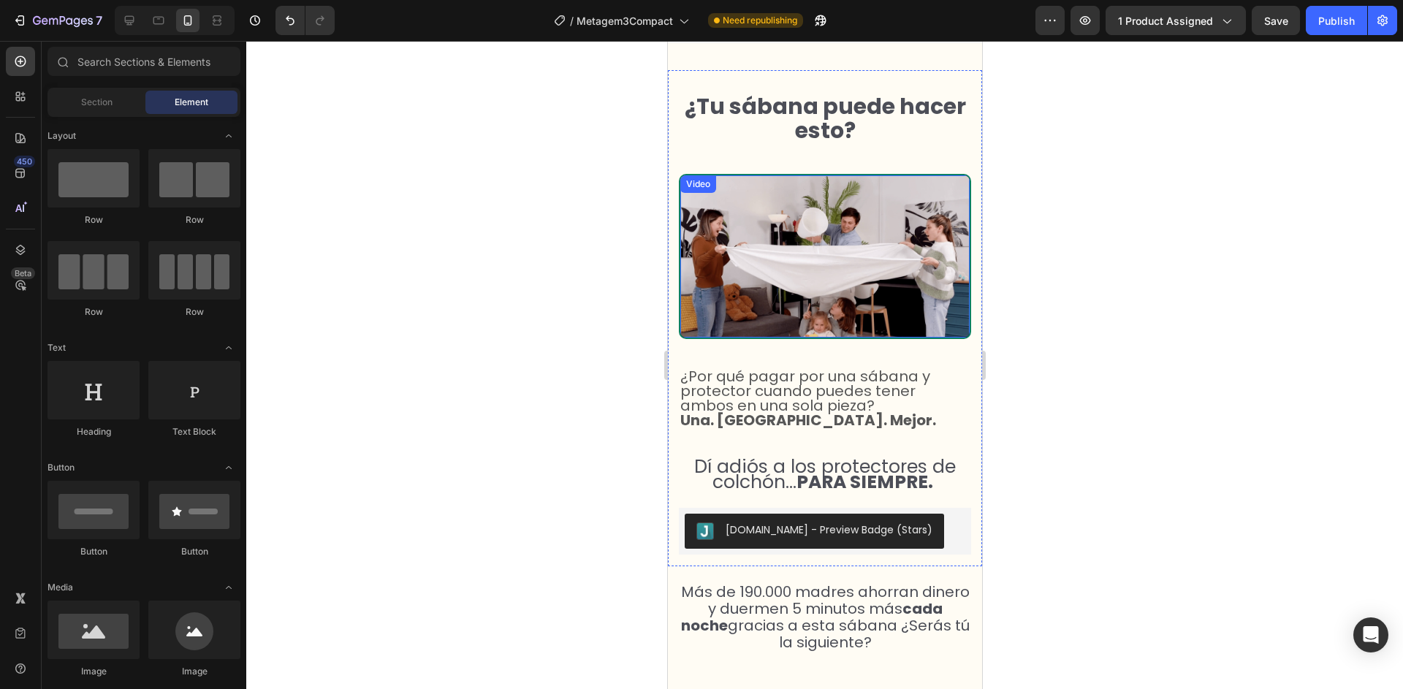
select select "50x83x15 cm"
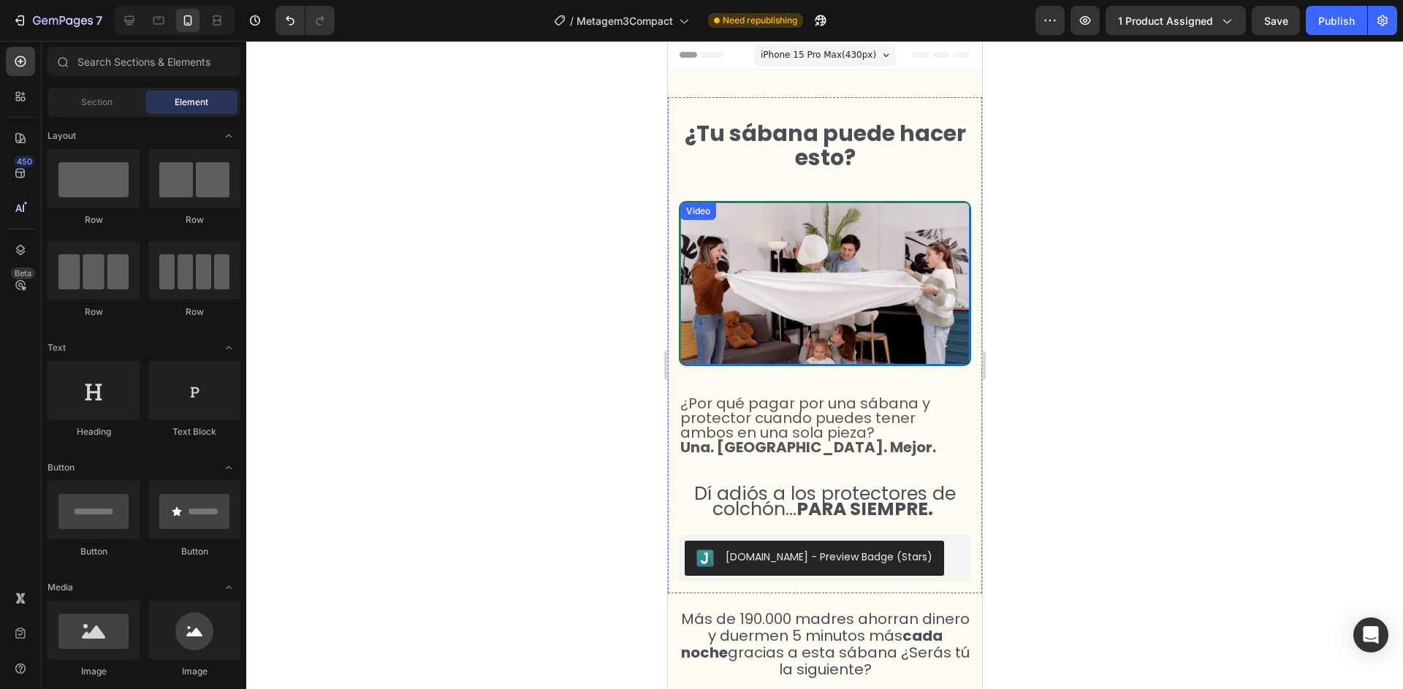
scroll to position [6, 0]
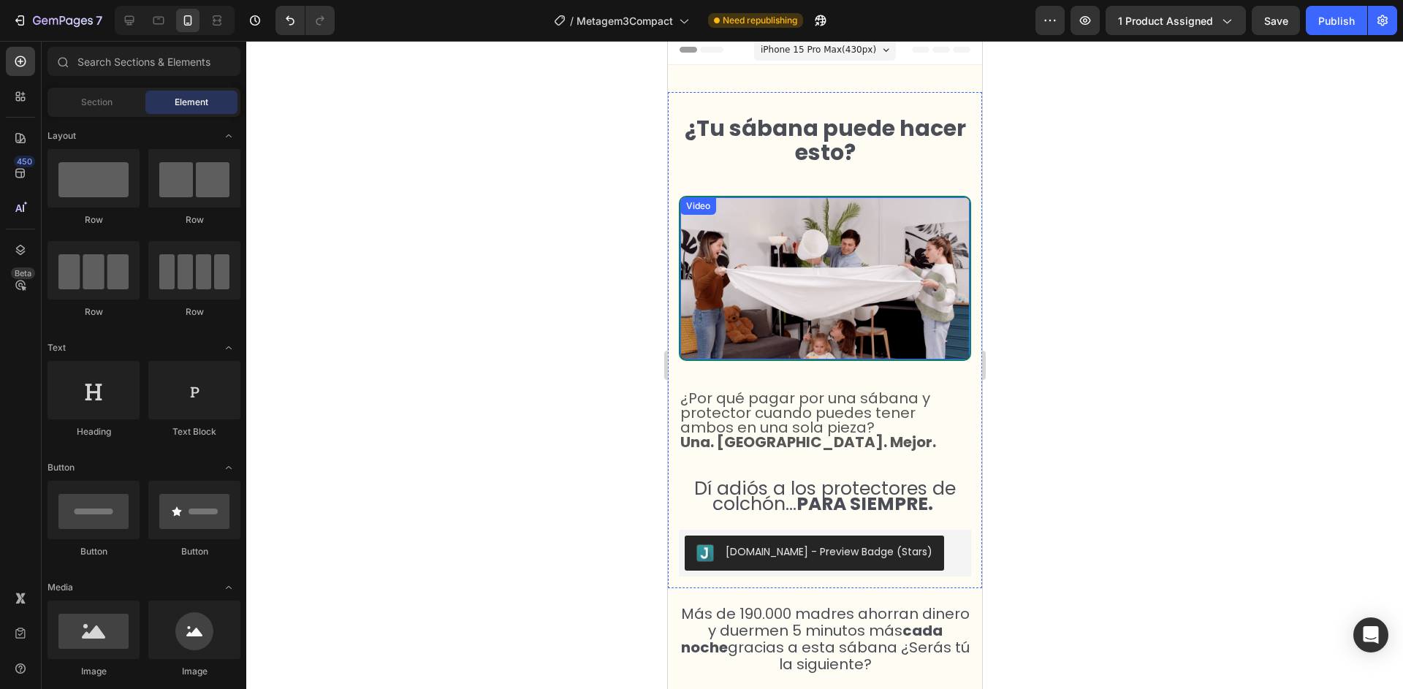
select select "50x83x15 cm"
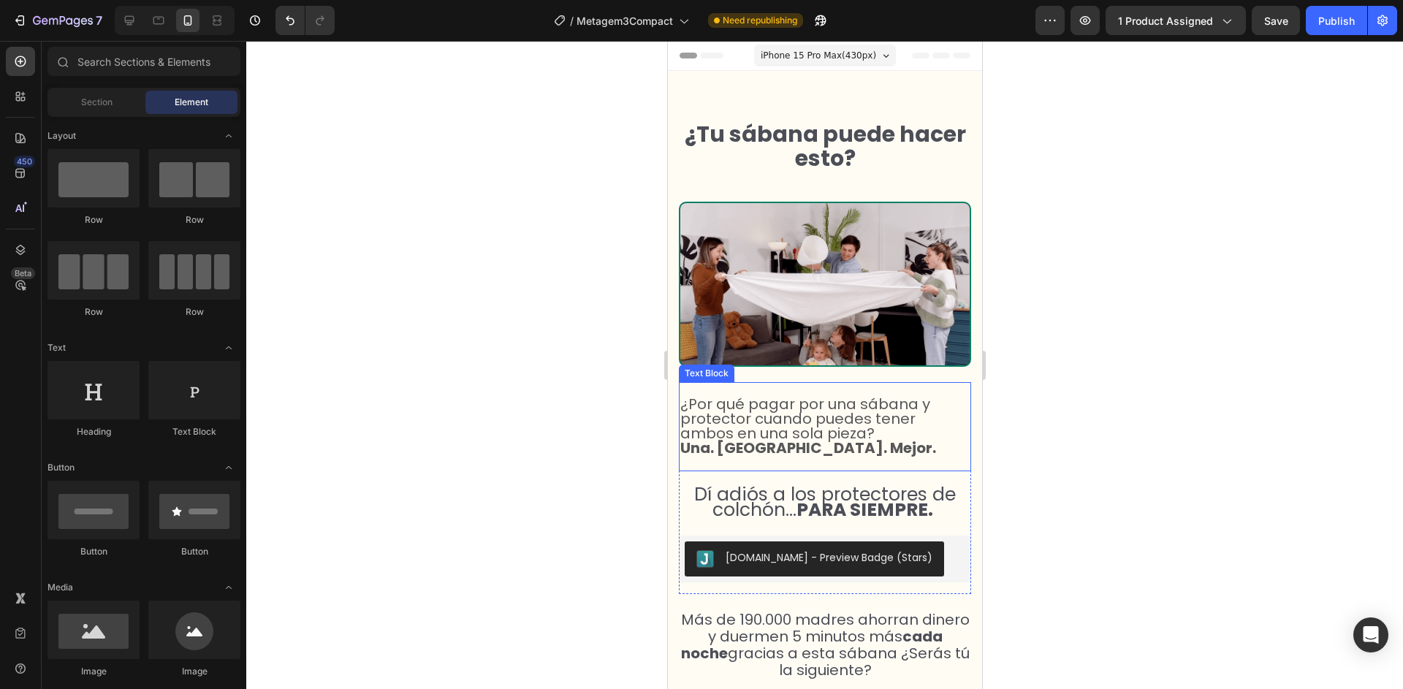
scroll to position [67, 0]
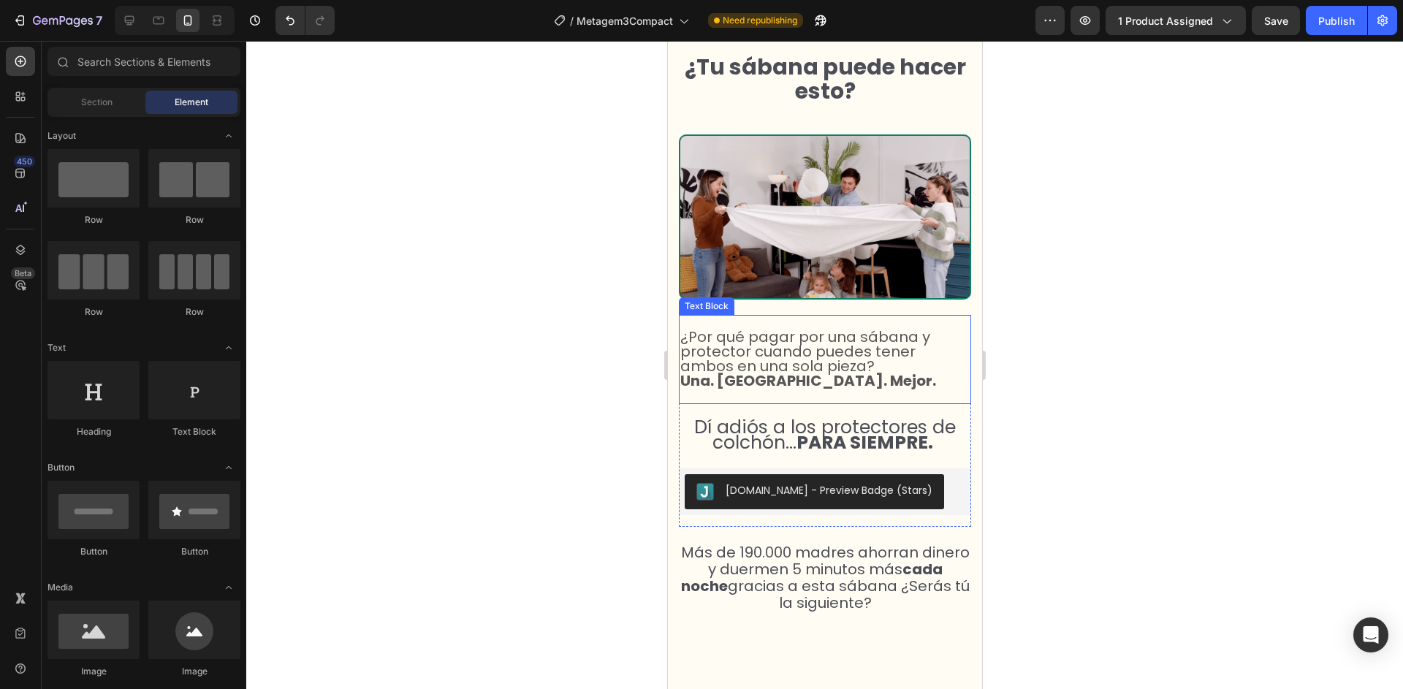
select select "50x83x15 cm"
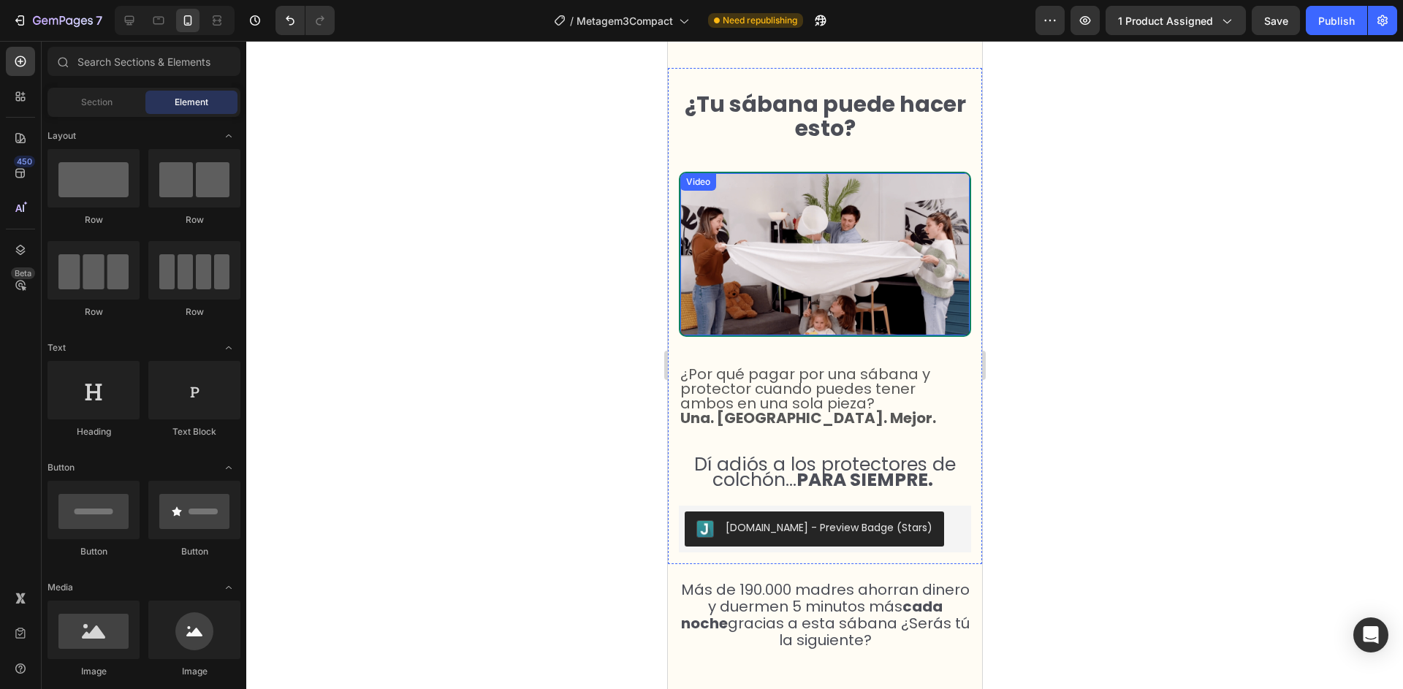
scroll to position [32, 0]
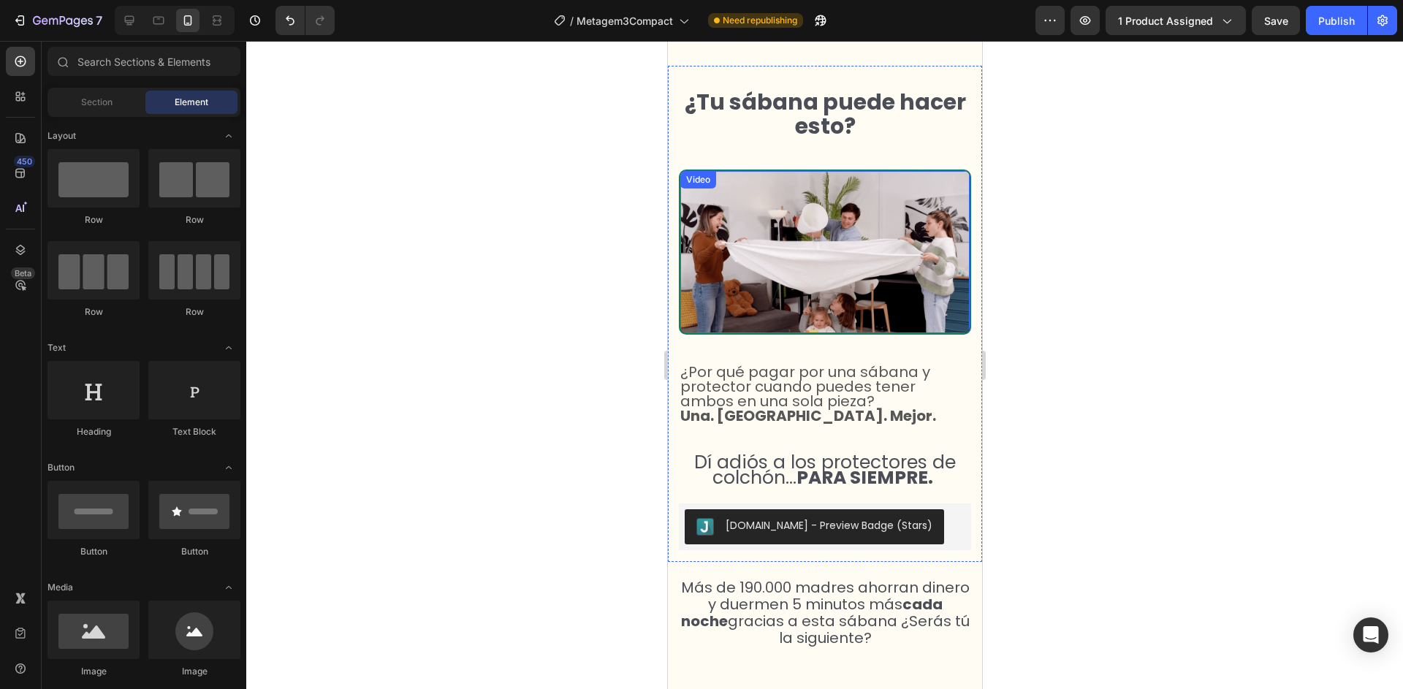
select select "50x83x15 cm"
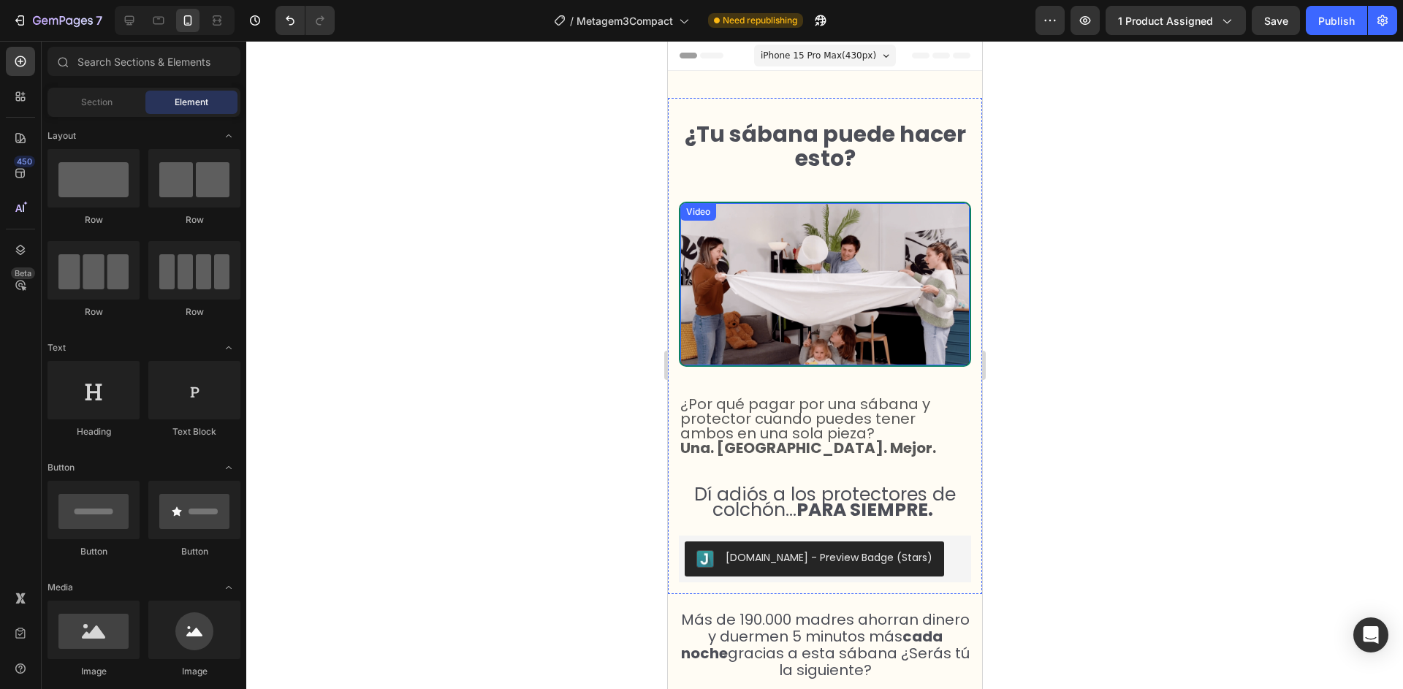
scroll to position [24, 0]
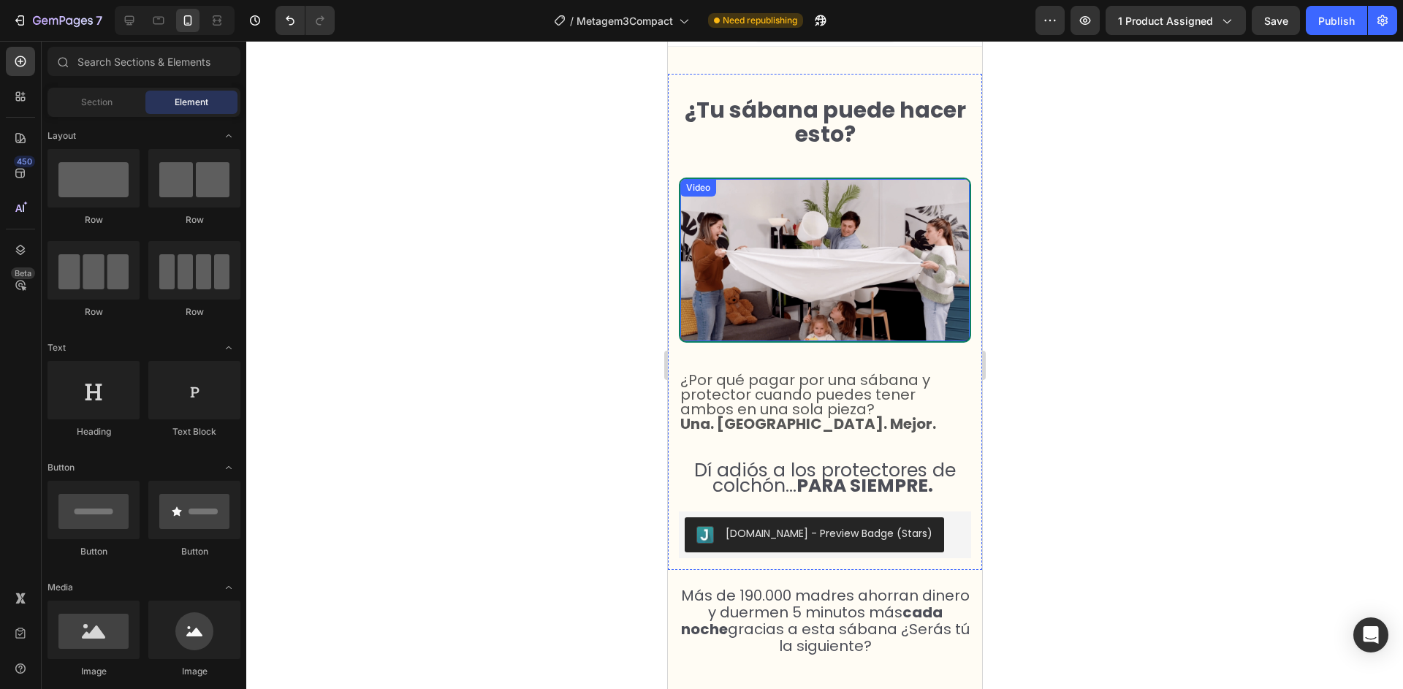
select select "50x83x15 cm"
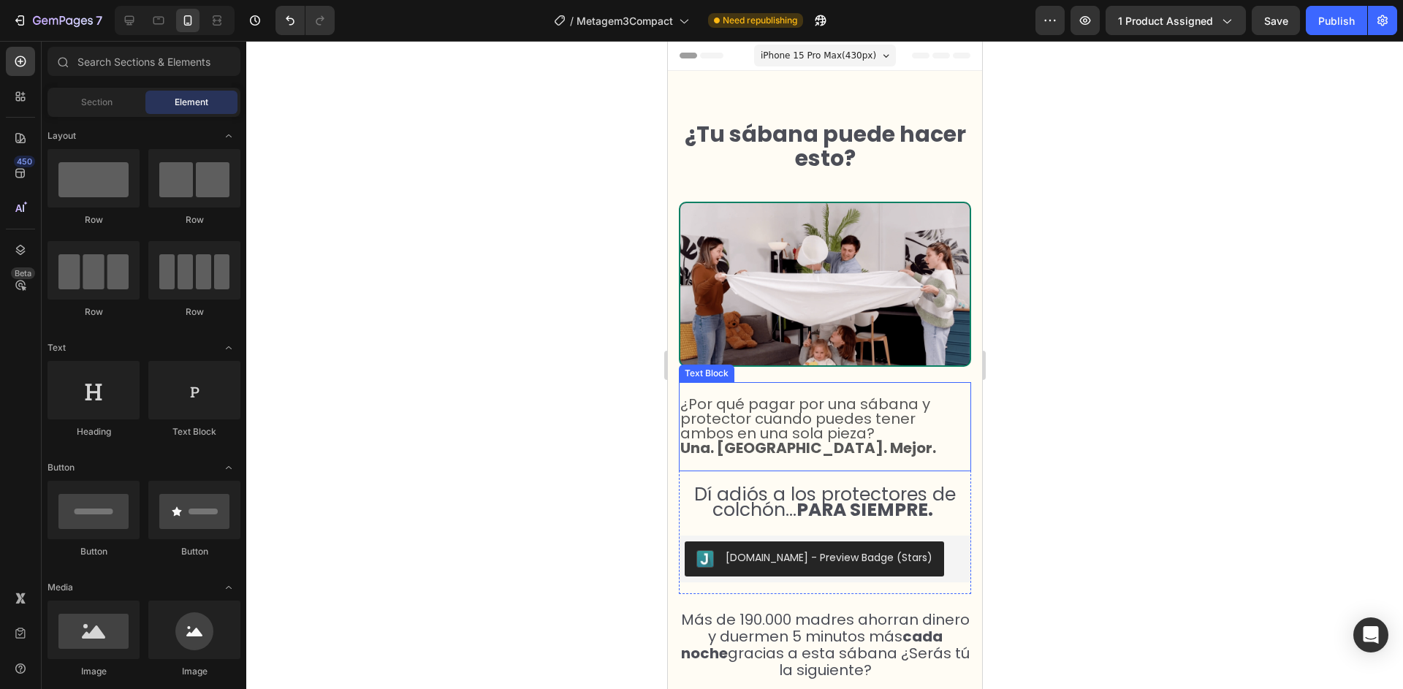
scroll to position [10, 0]
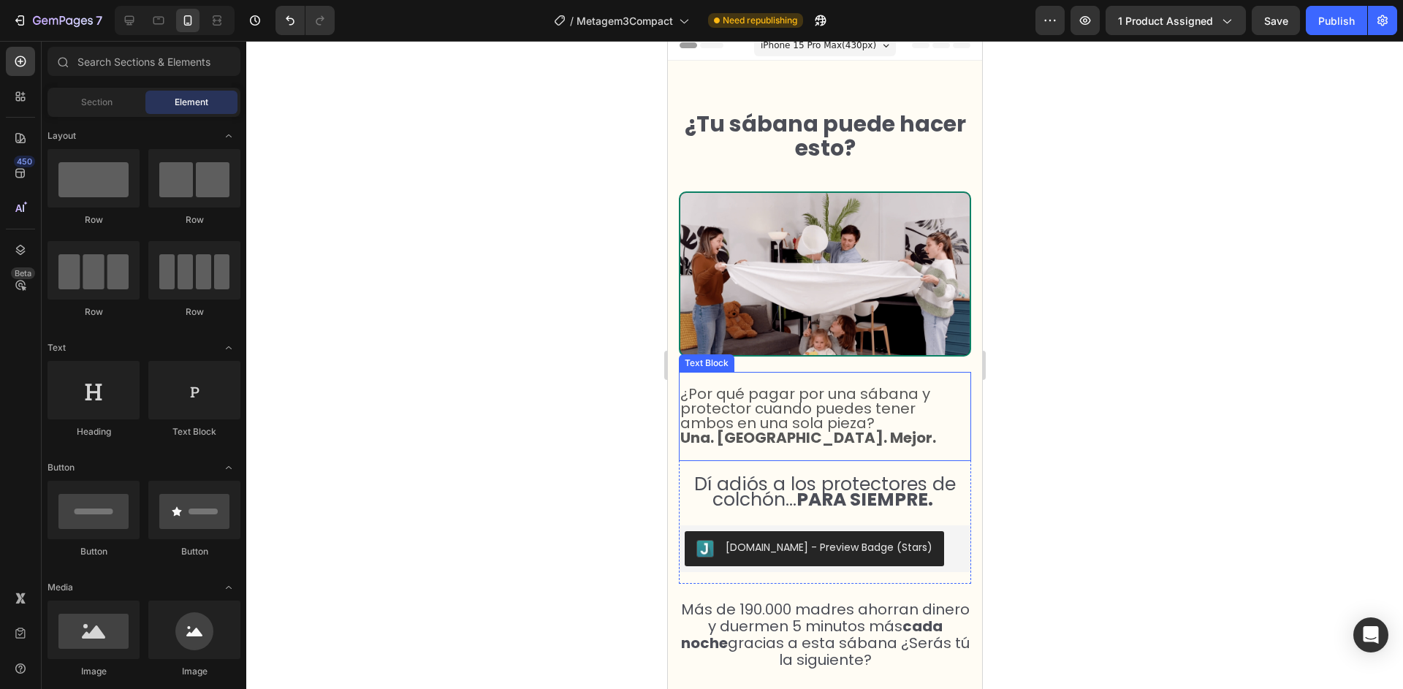
select select "50x83x15 cm"
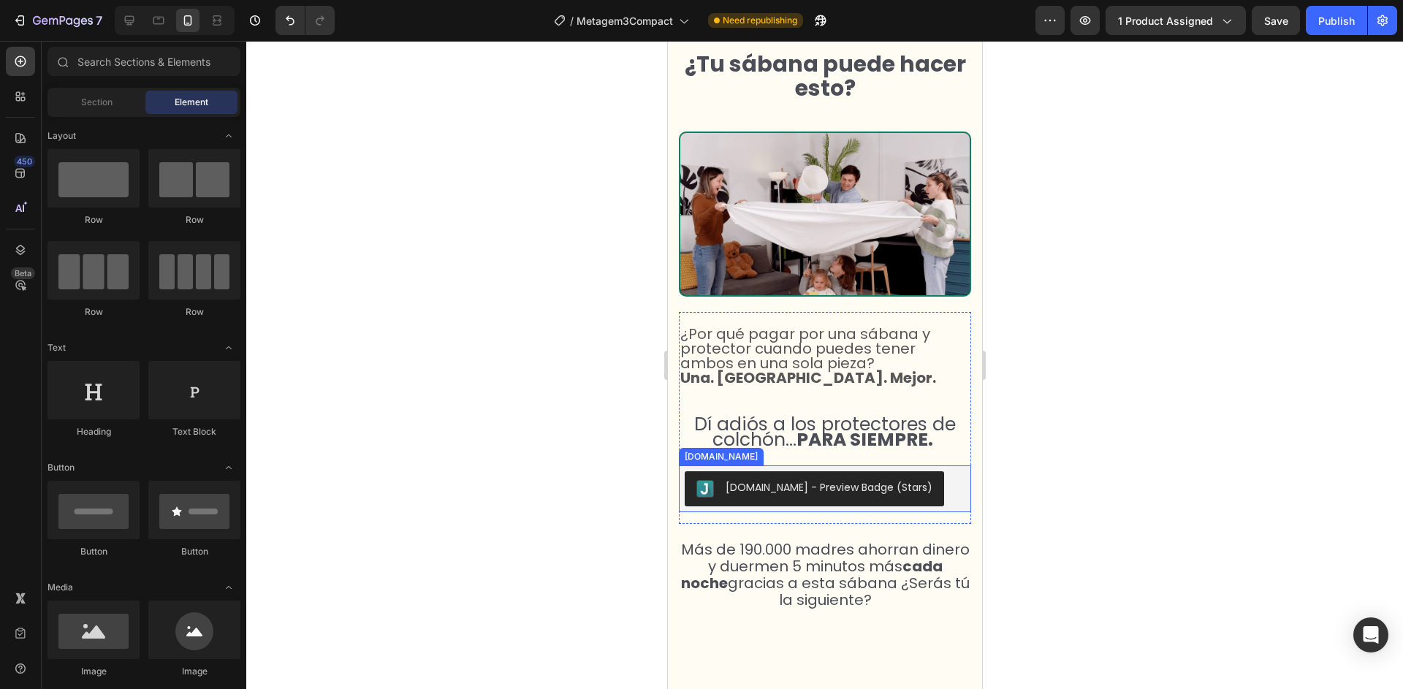
scroll to position [66, 0]
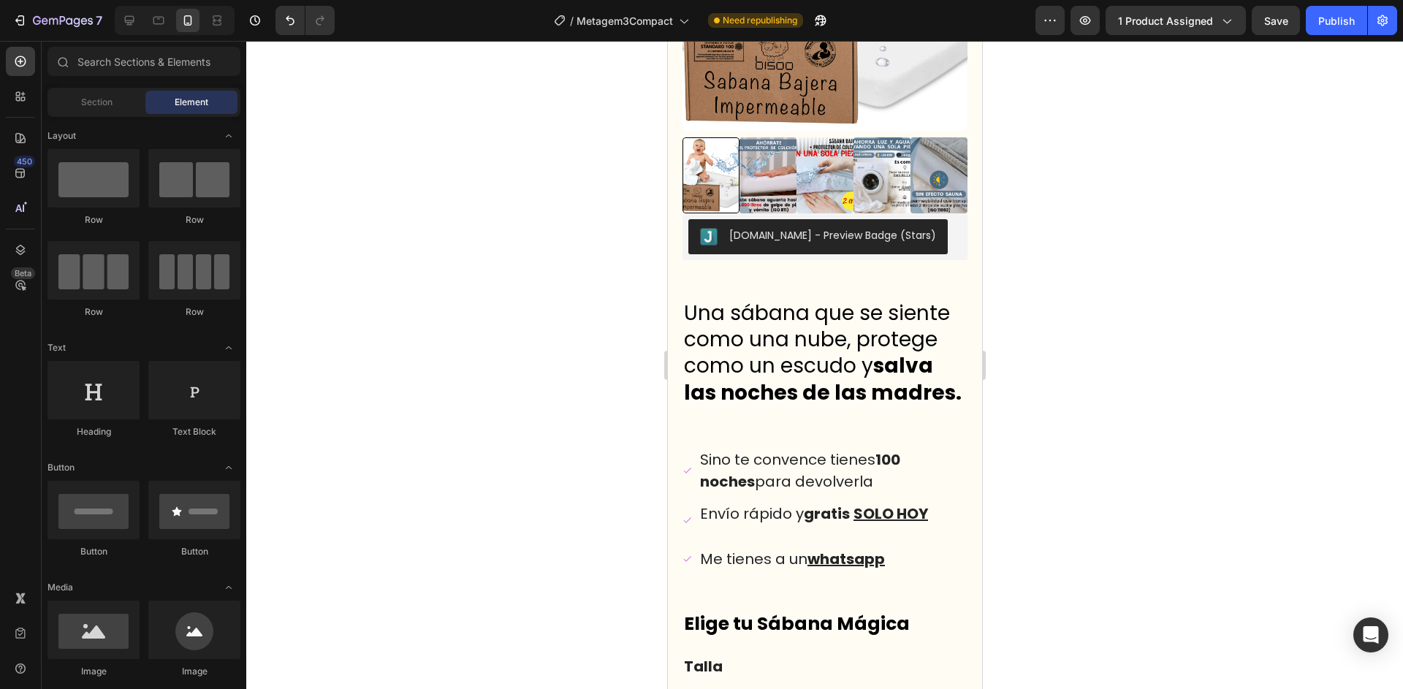
select select "50x83x15 cm"
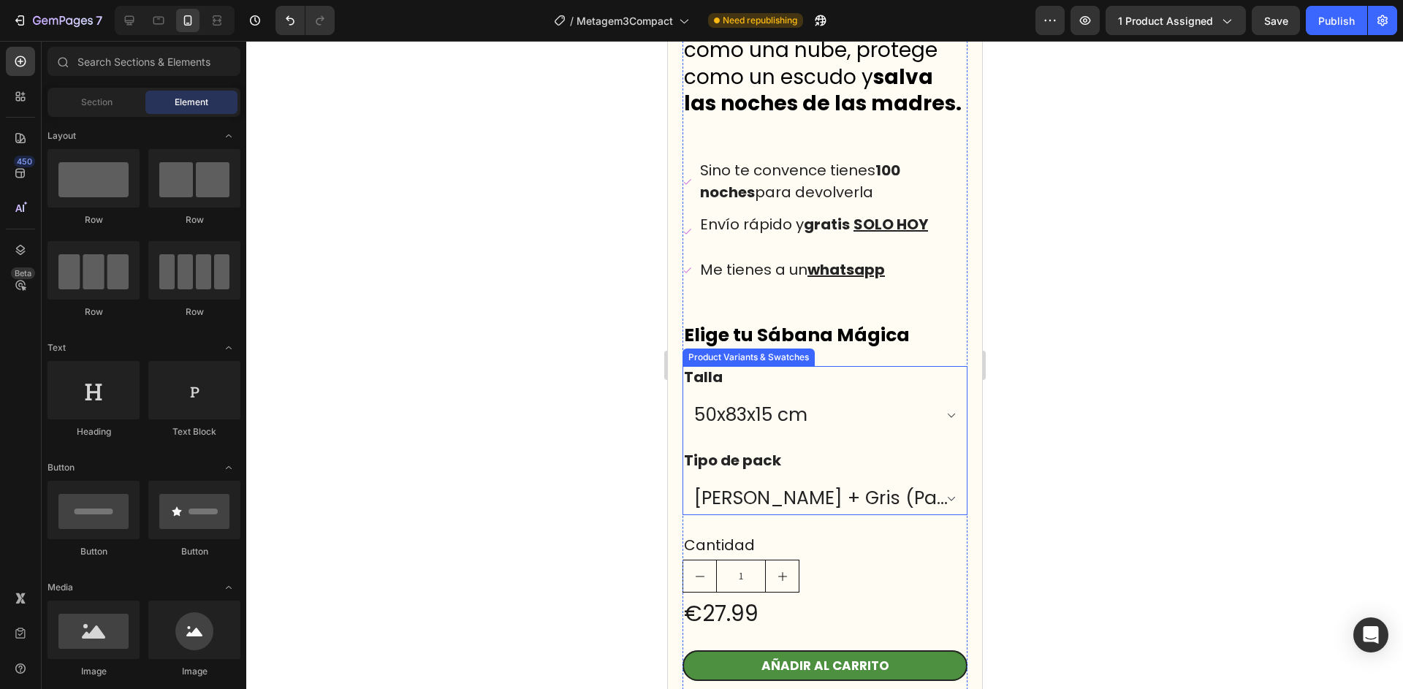
scroll to position [1495, 0]
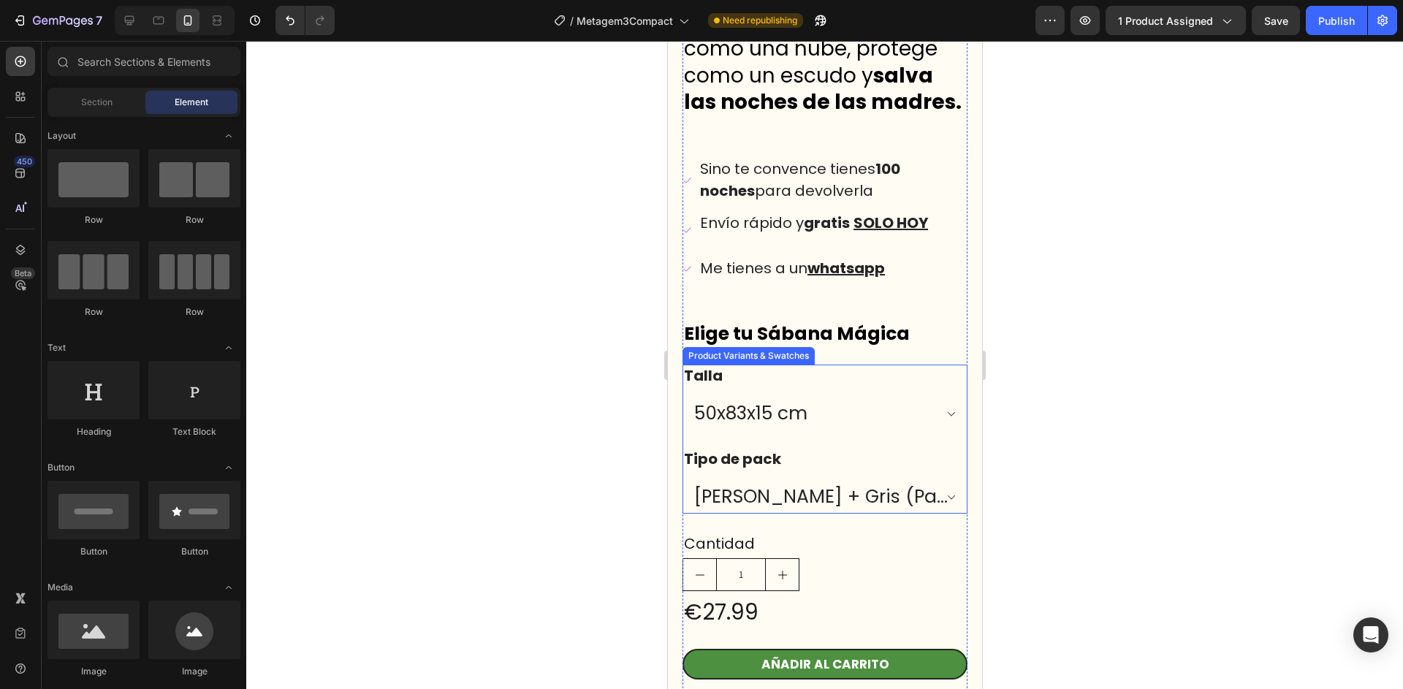
click at [814, 416] on select "30x75x8 cm 35x75x10 cm 40x80x10 cm 45x90x10 cm 50x83x15 cm 50x90x15 cm 55x90x15…" at bounding box center [824, 413] width 285 height 33
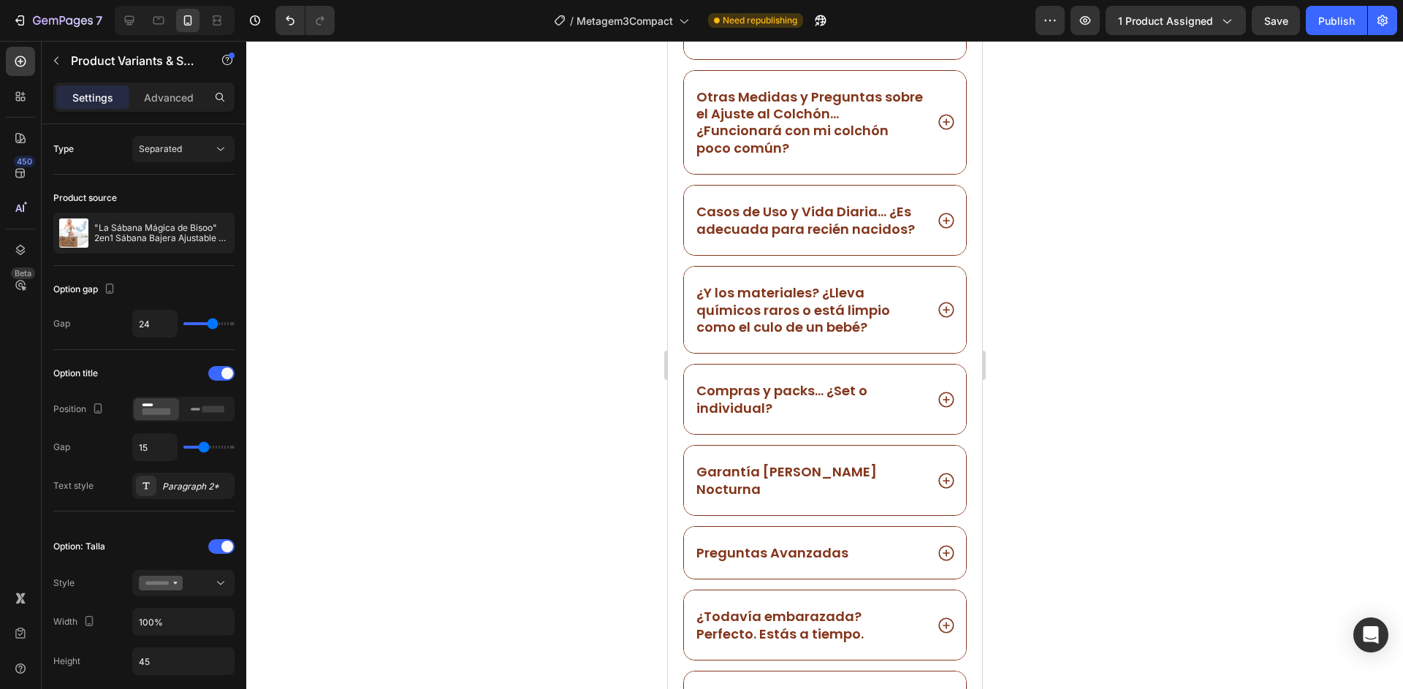
scroll to position [0, 0]
